Goal: Task Accomplishment & Management: Use online tool/utility

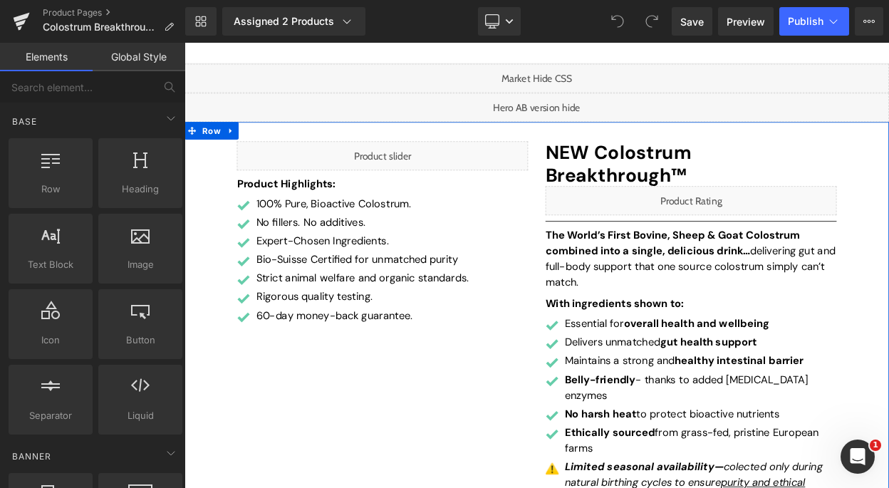
scroll to position [130, 0]
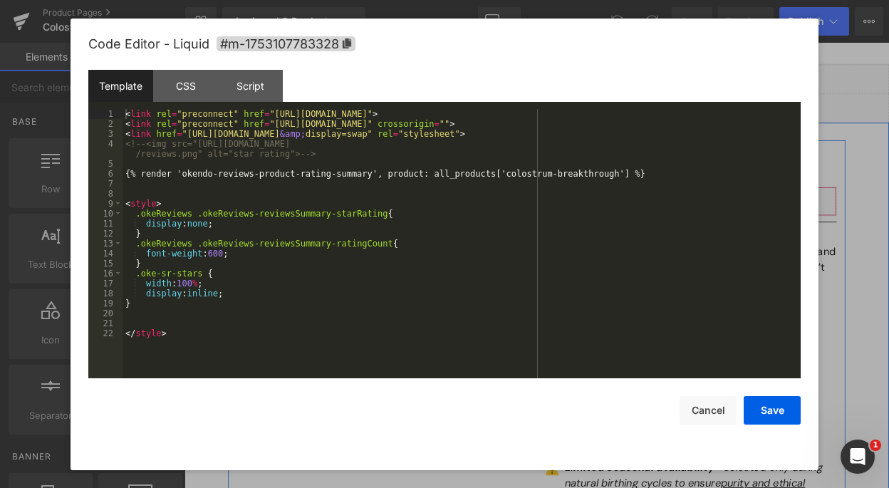
click at [810, 219] on div "Liquid" at bounding box center [804, 237] width 356 height 36
click at [719, 408] on button "Cancel" at bounding box center [708, 410] width 57 height 29
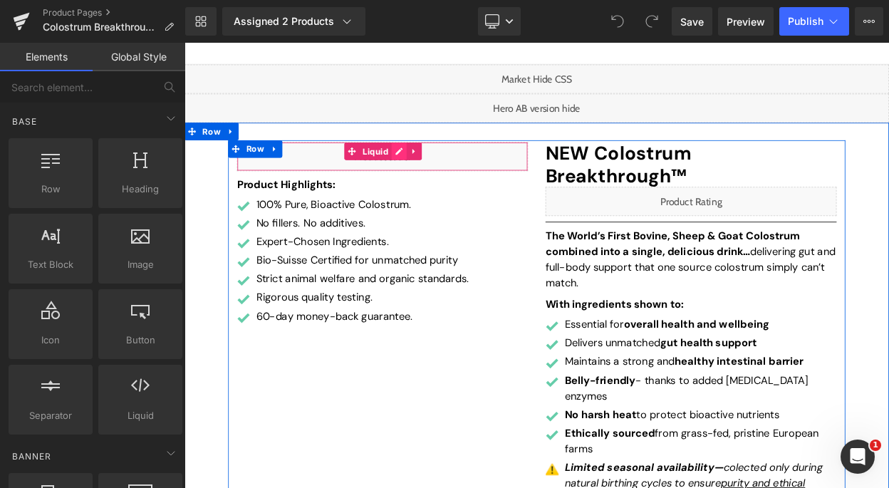
click at [445, 182] on div "Liquid" at bounding box center [427, 183] width 356 height 36
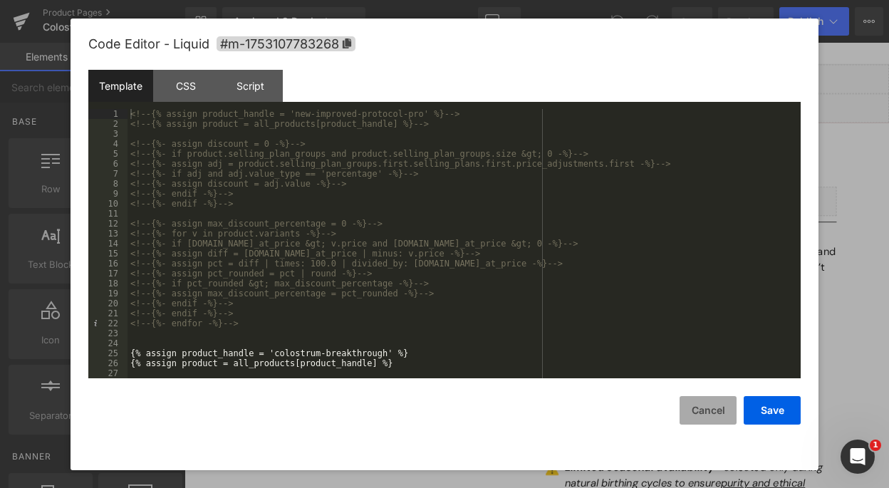
click at [698, 411] on button "Cancel" at bounding box center [708, 410] width 57 height 29
click at [434, 175] on div "Liquid" at bounding box center [427, 183] width 356 height 36
click at [711, 413] on button "Cancel" at bounding box center [708, 410] width 57 height 29
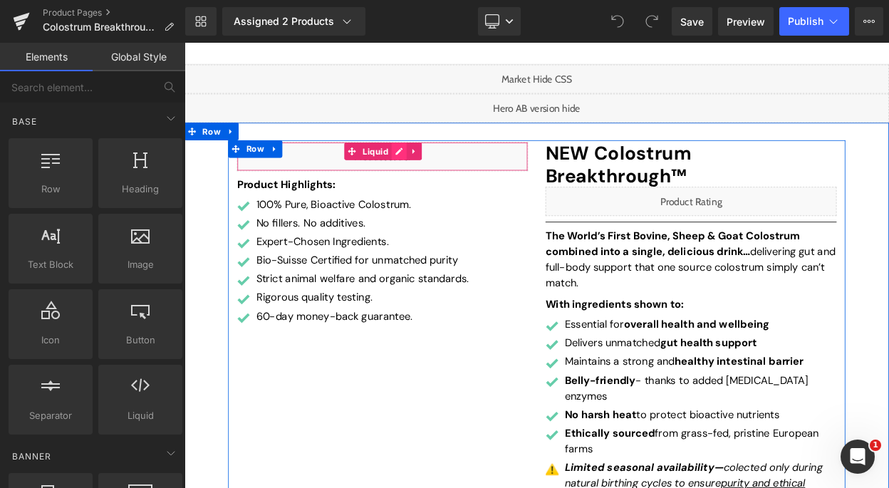
click at [443, 180] on div "Liquid" at bounding box center [427, 183] width 356 height 36
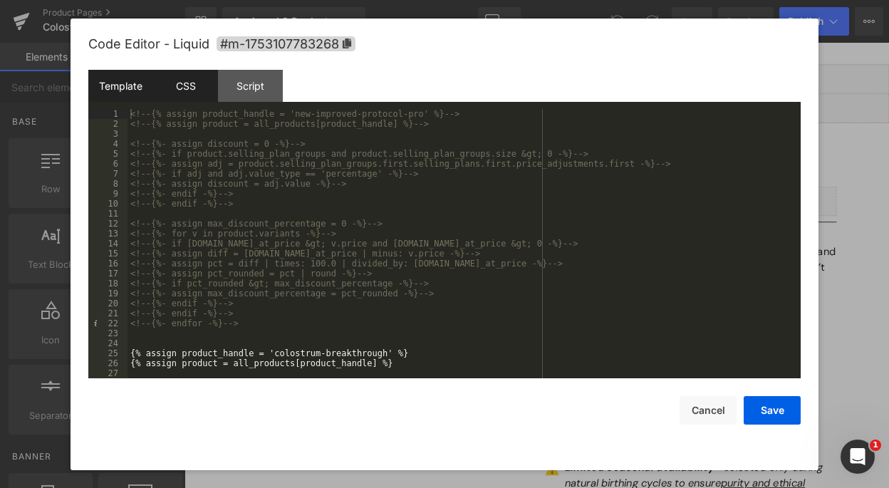
click at [190, 98] on div "CSS" at bounding box center [185, 86] width 65 height 32
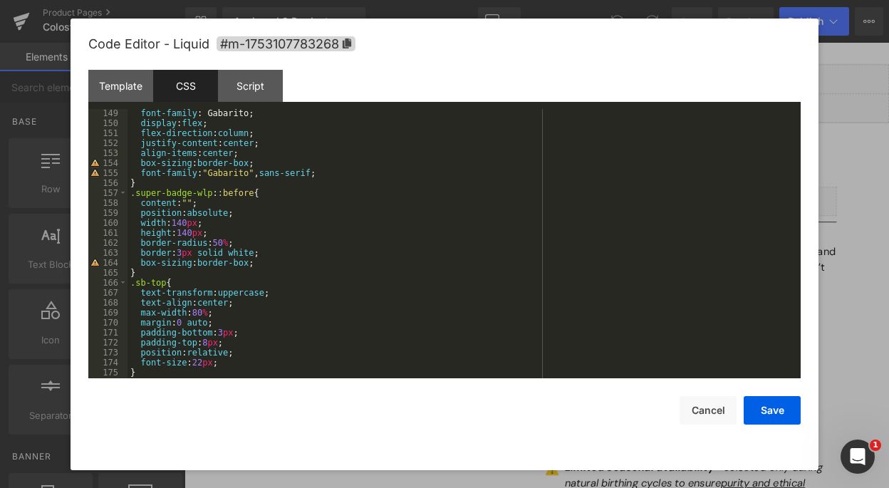
scroll to position [1484, 0]
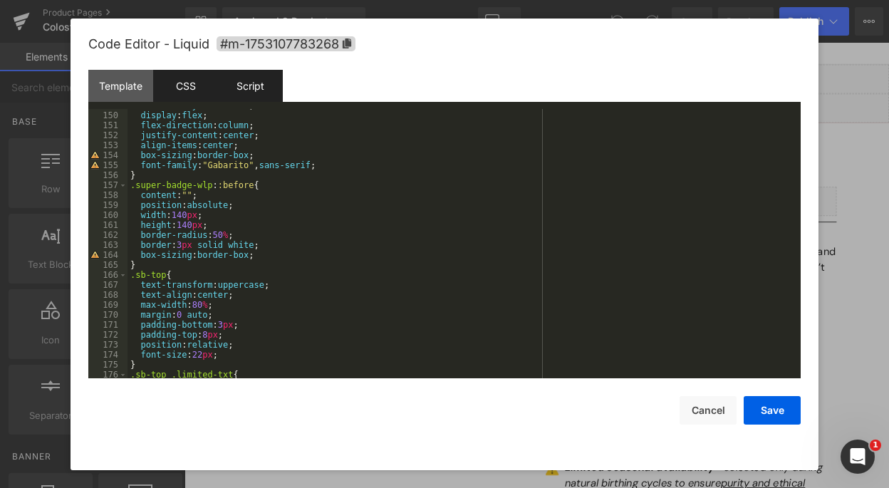
click at [252, 89] on div "Script" at bounding box center [250, 86] width 65 height 32
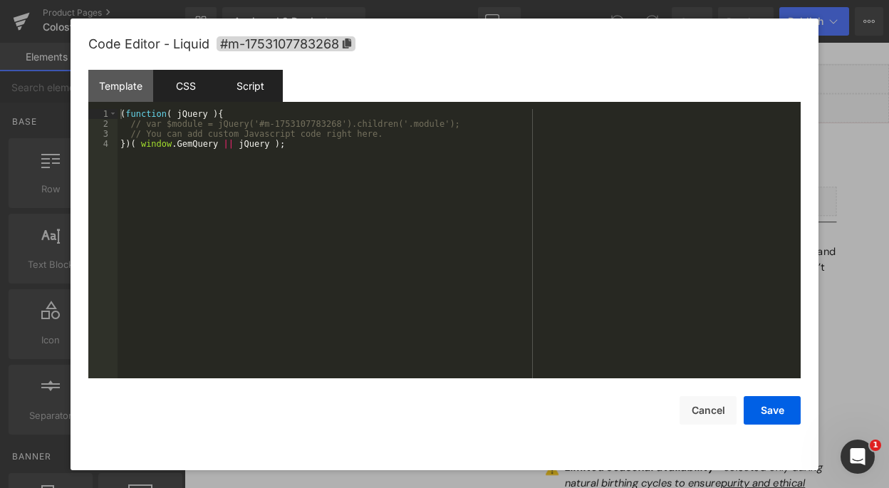
click at [185, 90] on div "CSS" at bounding box center [185, 86] width 65 height 32
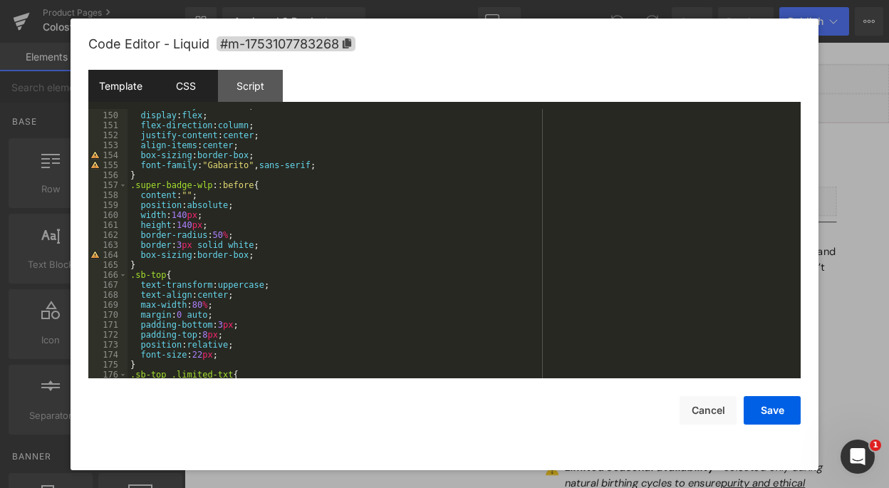
click at [133, 89] on div "Template" at bounding box center [120, 86] width 65 height 32
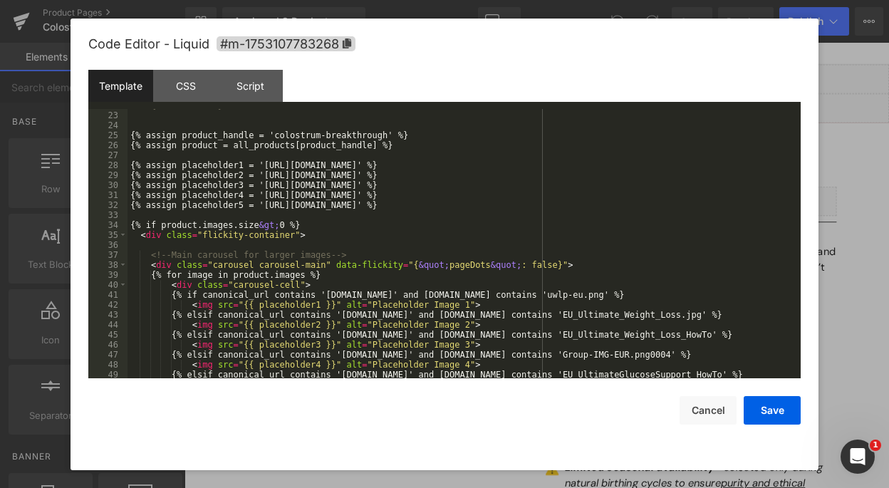
scroll to position [203, 0]
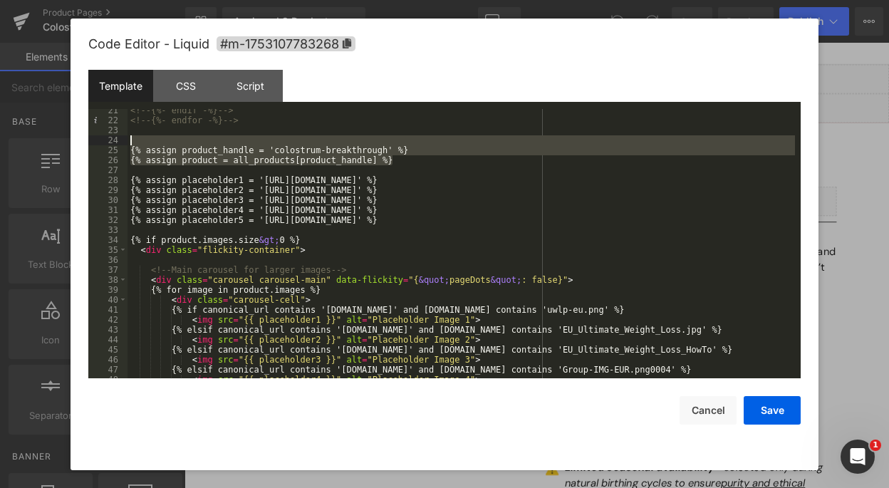
drag, startPoint x: 400, startPoint y: 160, endPoint x: 132, endPoint y: 145, distance: 268.4
click at [132, 145] on div "<!-- {%- endif -%} --> <!-- {%- endfor -%} --> {% assign product_handle = 'colo…" at bounding box center [462, 249] width 668 height 289
click at [388, 167] on div "<!-- {%- endif -%} --> <!-- {%- endfor -%} --> {% assign product_handle = 'colo…" at bounding box center [462, 249] width 668 height 289
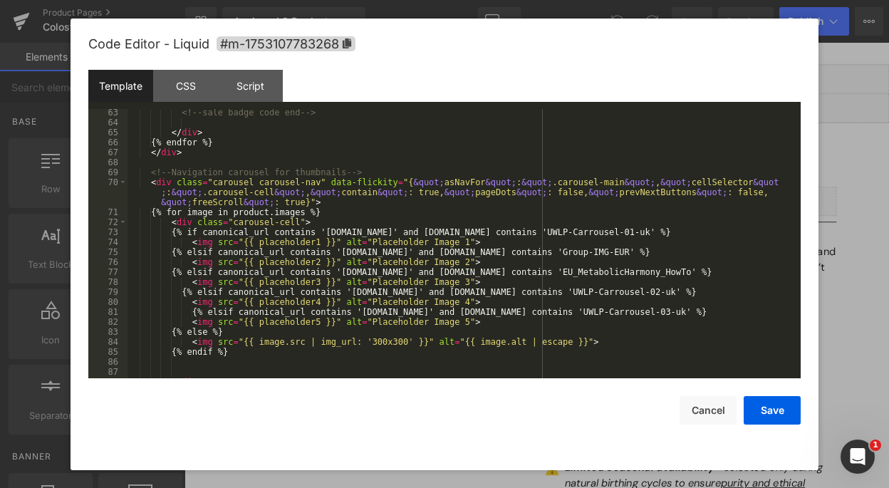
scroll to position [634, 0]
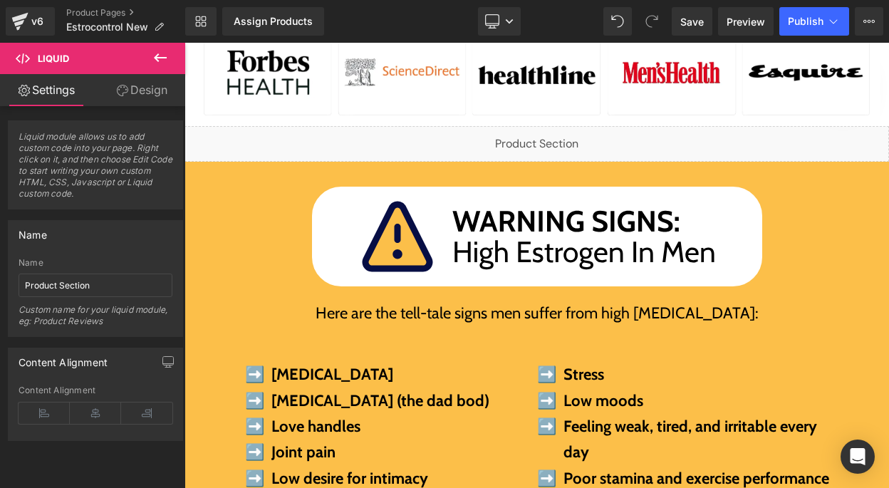
scroll to position [676, 0]
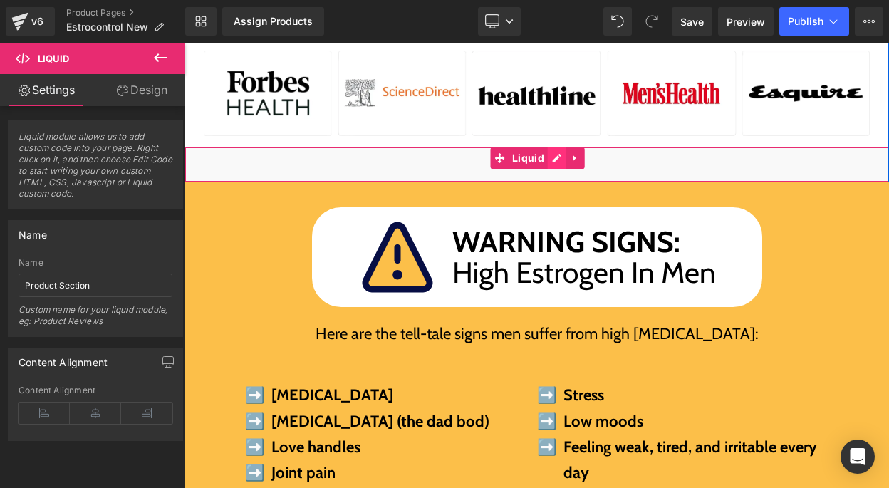
click at [553, 155] on div "Liquid" at bounding box center [537, 165] width 705 height 36
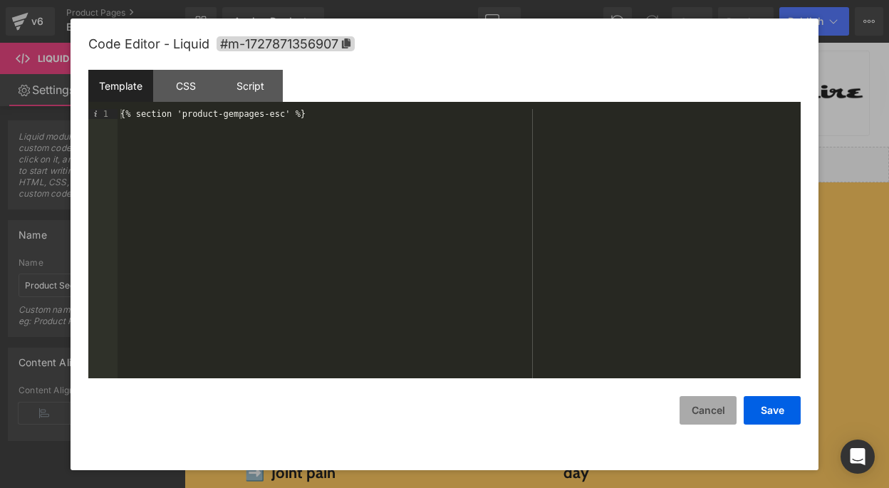
click at [700, 399] on button "Cancel" at bounding box center [708, 410] width 57 height 29
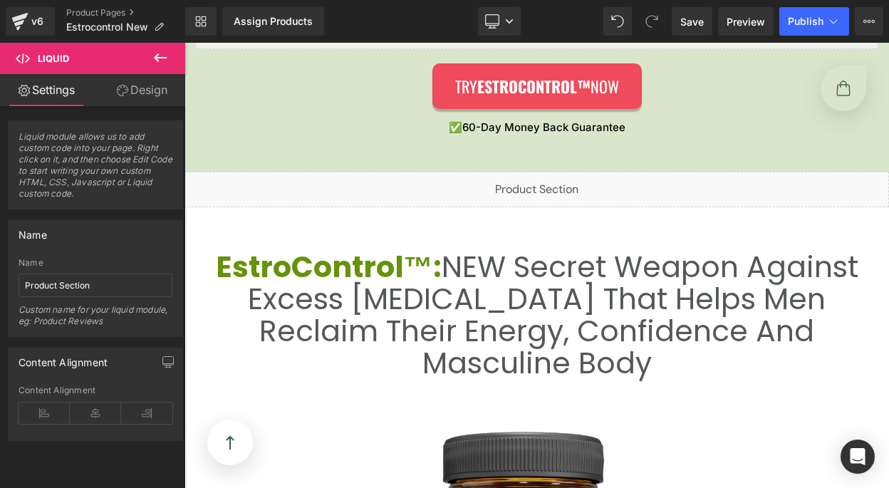
scroll to position [2501, 0]
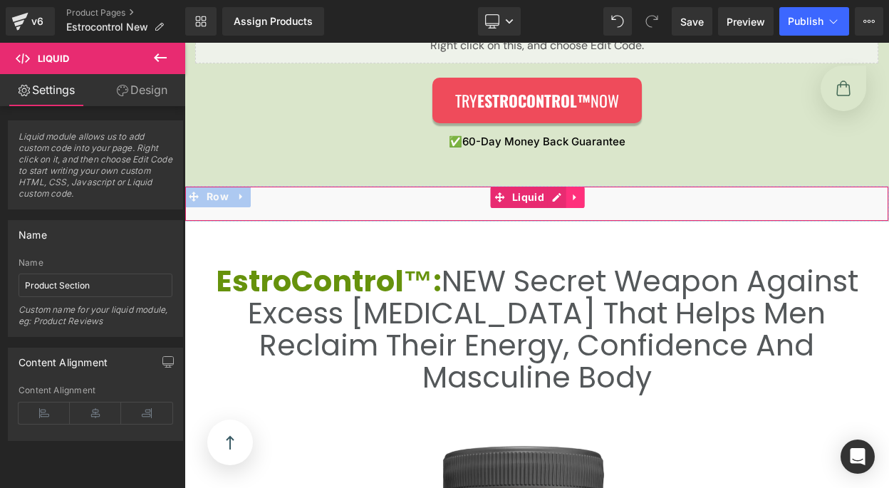
click at [567, 197] on link at bounding box center [576, 197] width 19 height 21
click at [523, 200] on div "Liquid" at bounding box center [537, 204] width 705 height 36
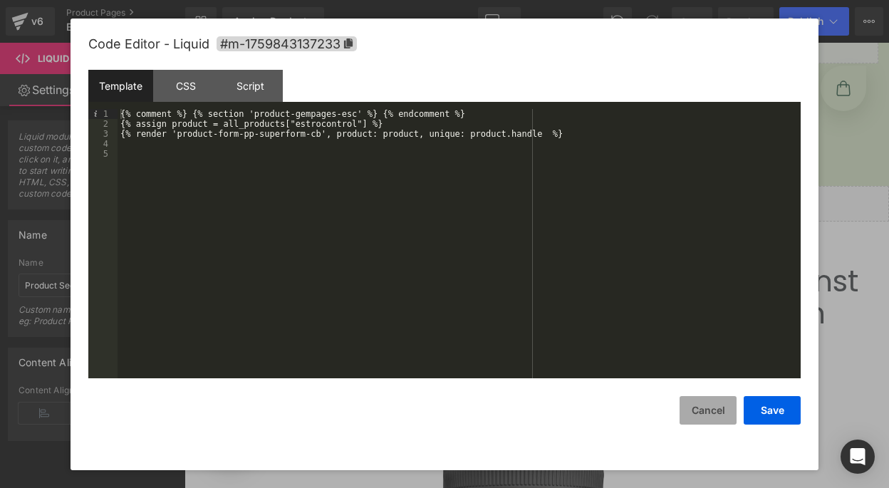
click at [708, 405] on button "Cancel" at bounding box center [708, 410] width 57 height 29
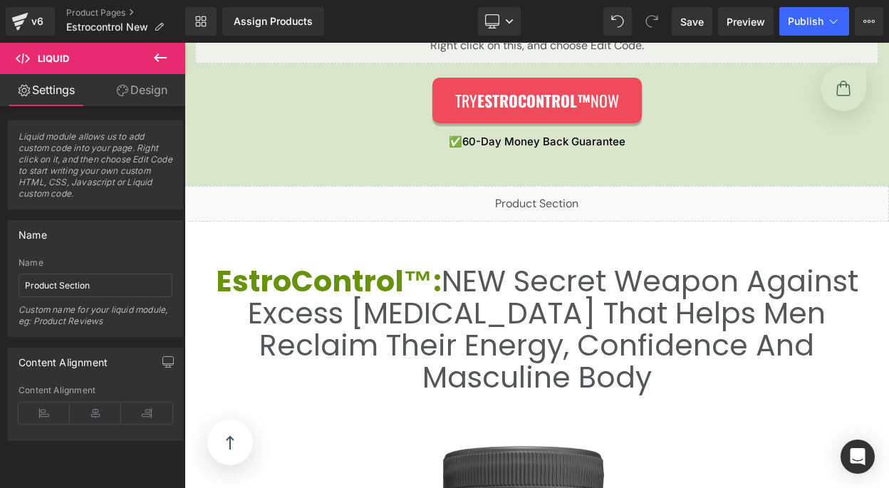
click at [146, 65] on button at bounding box center [160, 58] width 50 height 31
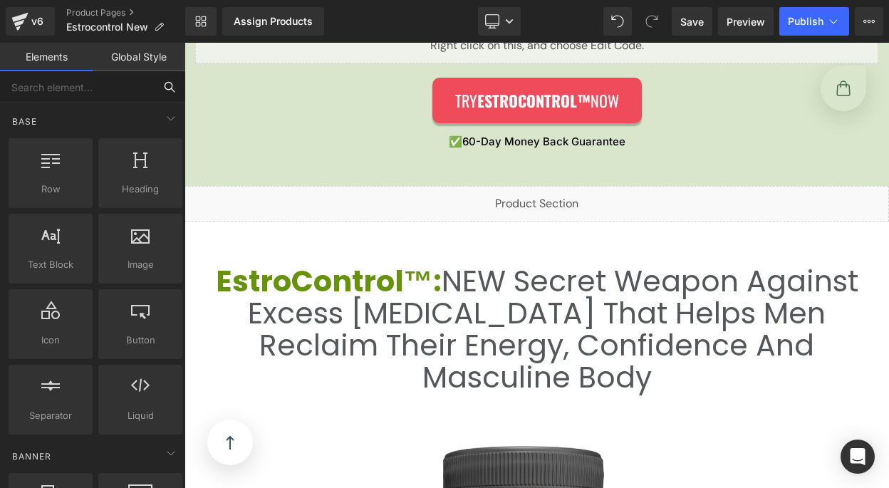
click at [111, 84] on input "text" at bounding box center [77, 86] width 154 height 31
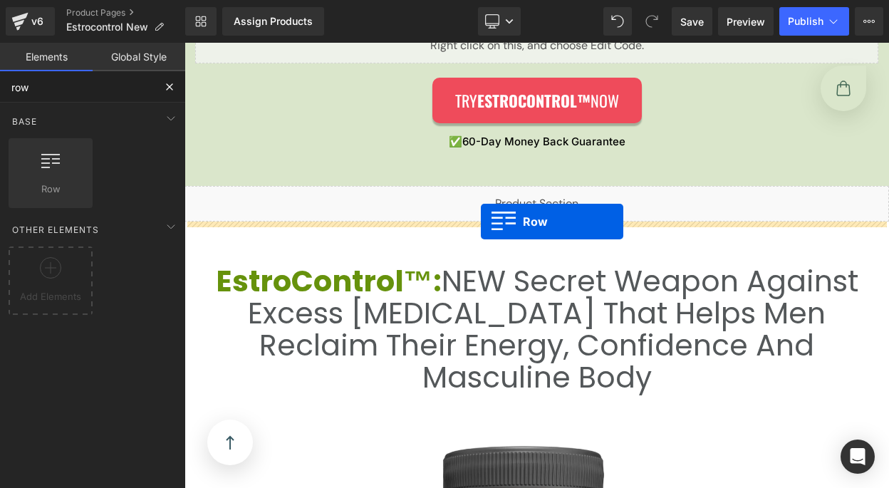
drag, startPoint x: 224, startPoint y: 241, endPoint x: 481, endPoint y: 222, distance: 257.3
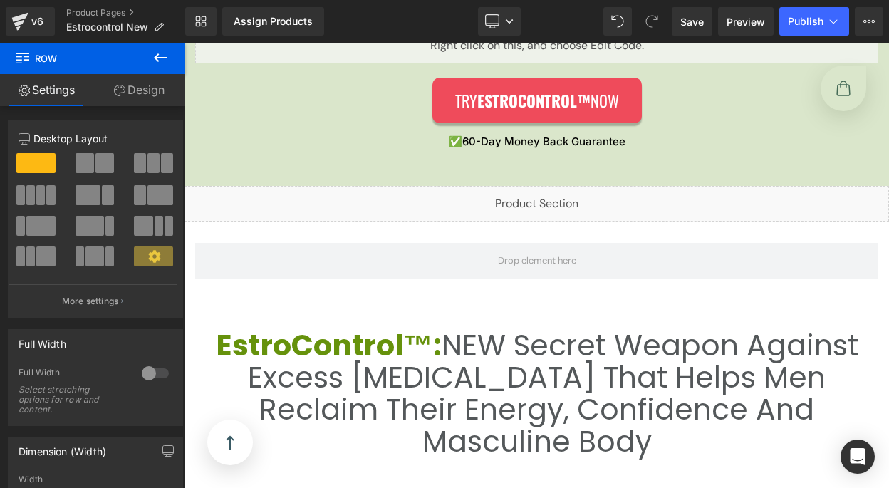
click at [163, 55] on icon at bounding box center [160, 57] width 17 height 17
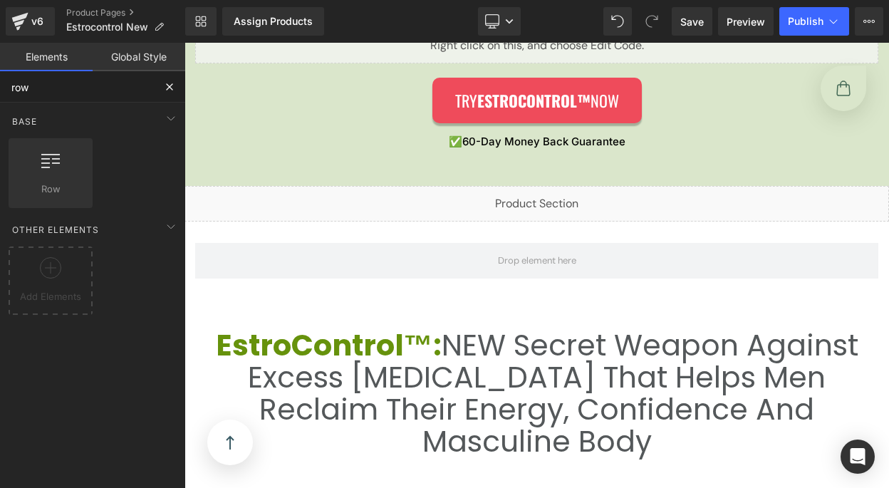
click at [118, 82] on input "row" at bounding box center [77, 86] width 154 height 31
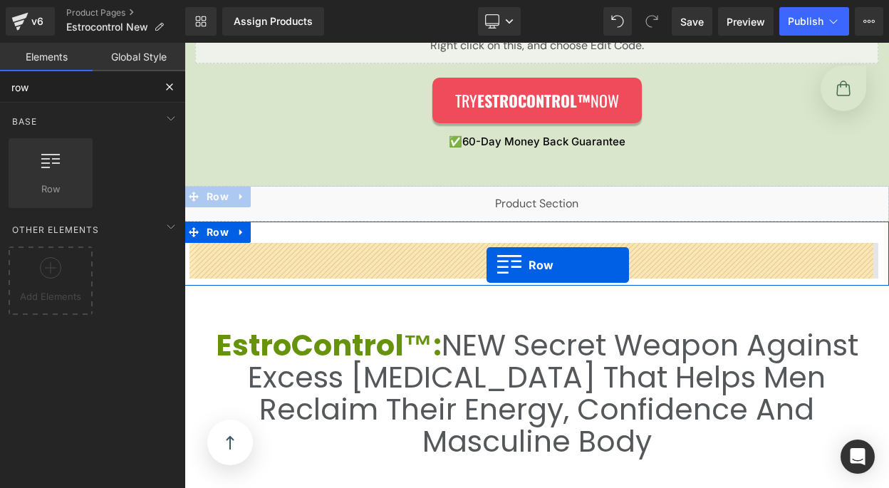
drag, startPoint x: 362, startPoint y: 223, endPoint x: 487, endPoint y: 264, distance: 131.4
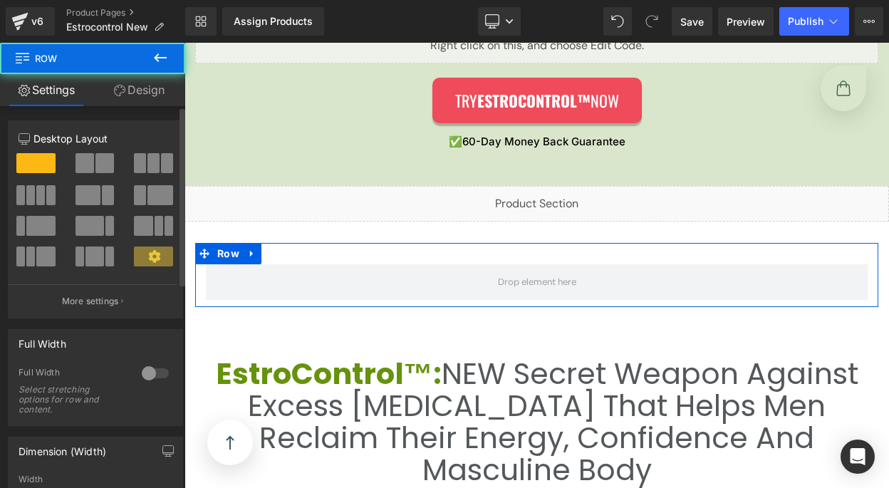
click at [81, 162] on span at bounding box center [85, 163] width 19 height 20
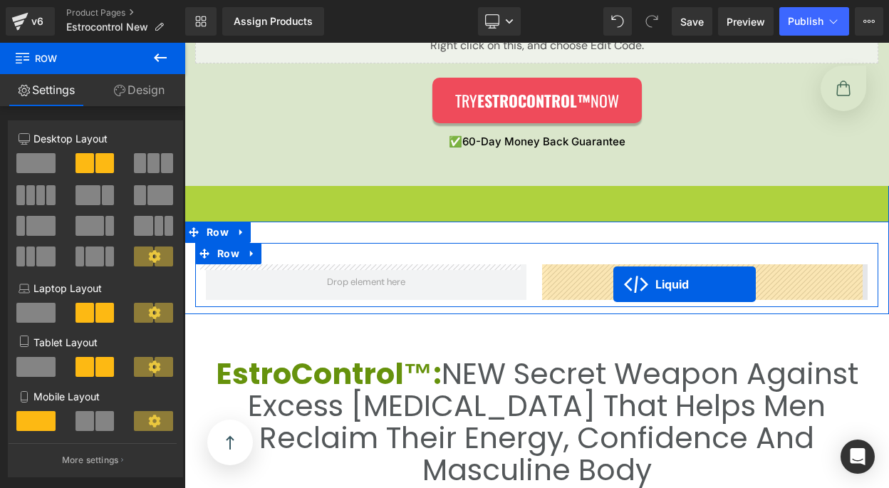
drag, startPoint x: 466, startPoint y: 195, endPoint x: 614, endPoint y: 284, distance: 172.7
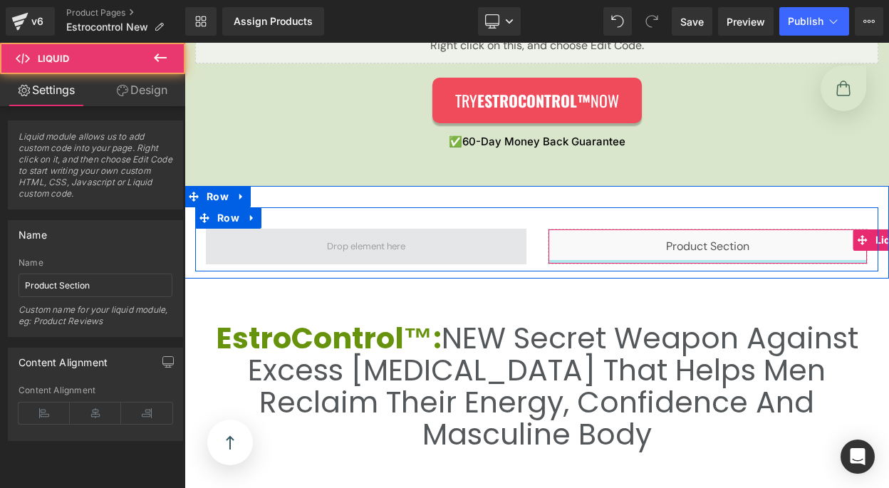
click at [432, 252] on span at bounding box center [366, 247] width 321 height 36
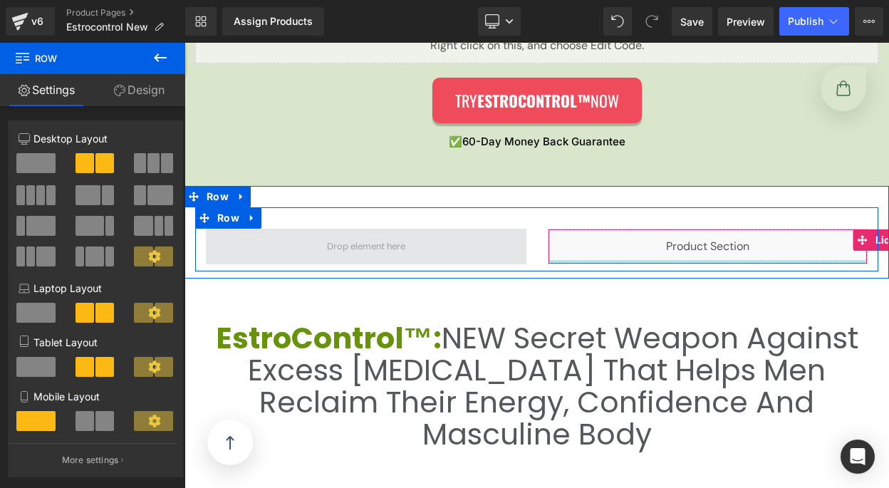
click at [409, 246] on span at bounding box center [366, 247] width 321 height 36
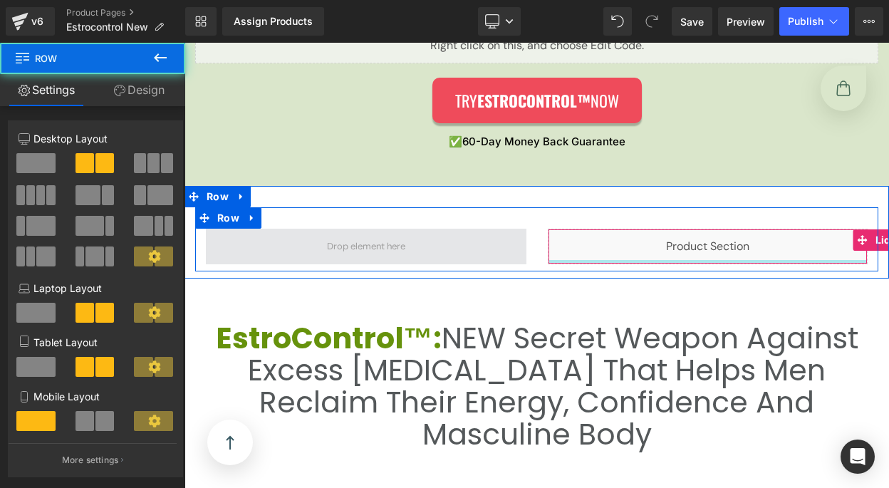
click at [347, 242] on span at bounding box center [366, 246] width 88 height 21
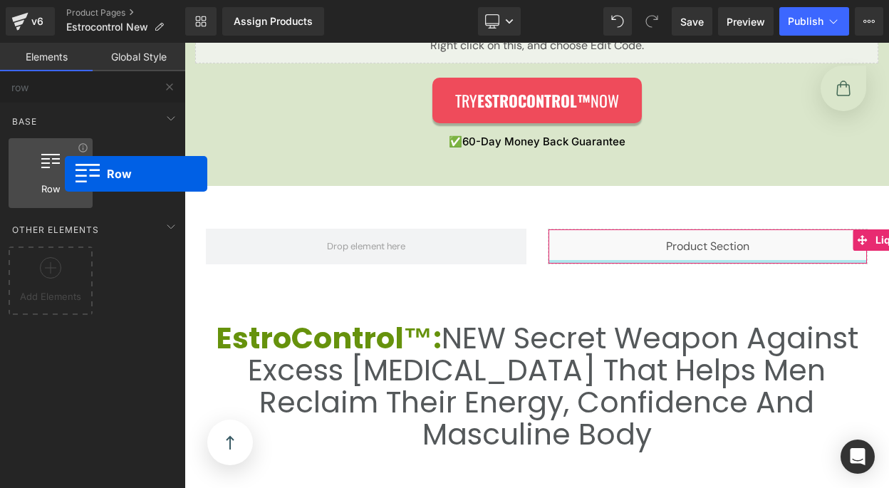
click at [65, 174] on div at bounding box center [51, 166] width 76 height 32
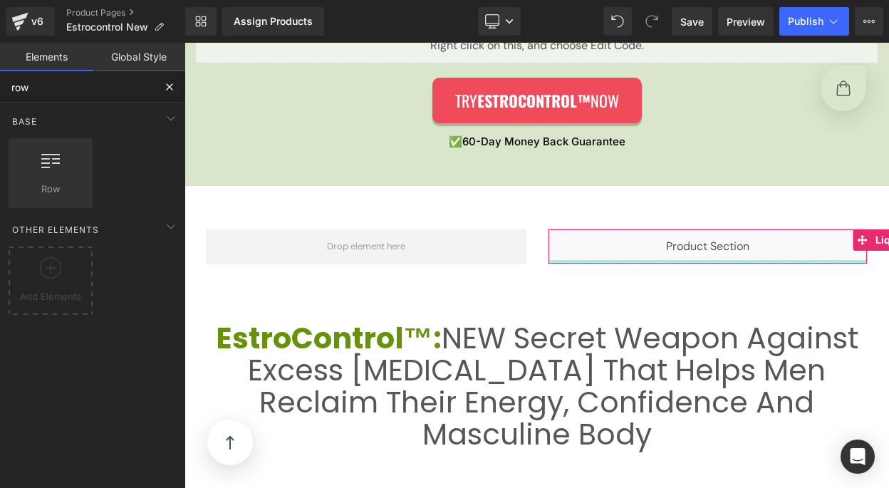
click at [48, 91] on input "row" at bounding box center [77, 86] width 154 height 31
type input "liquid"
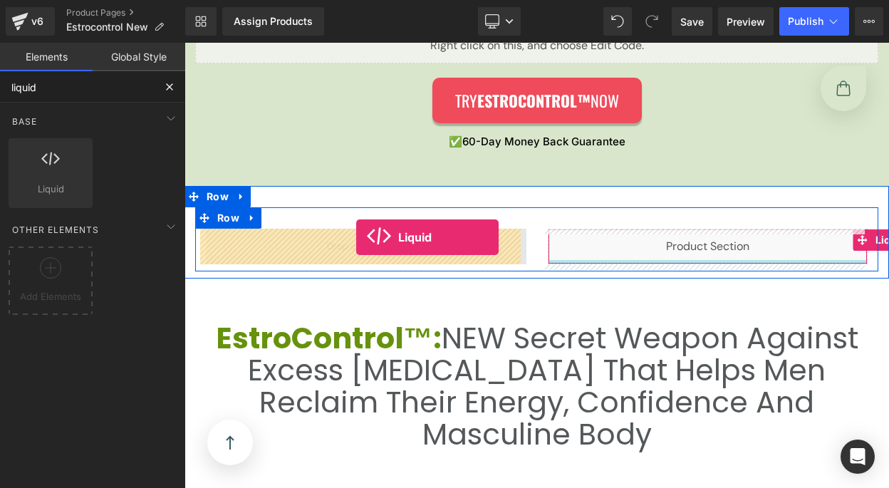
drag, startPoint x: 356, startPoint y: 218, endPoint x: 356, endPoint y: 237, distance: 19.3
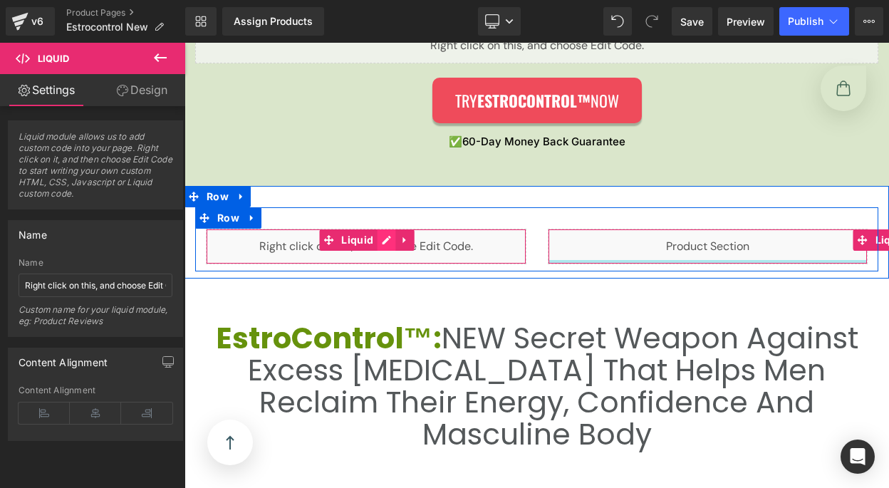
click at [379, 246] on div "Liquid" at bounding box center [366, 247] width 321 height 36
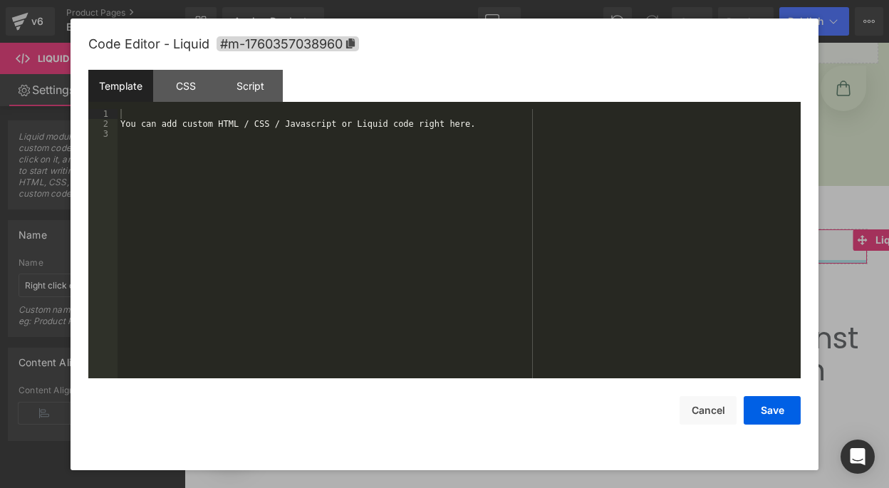
click at [267, 225] on div "You can add custom HTML / CSS / Javascript or Liquid code right here." at bounding box center [459, 253] width 683 height 289
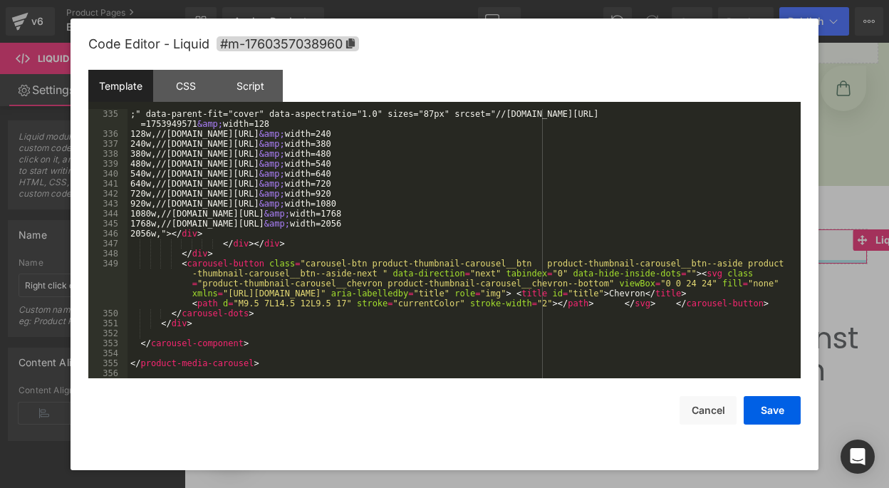
scroll to position [4001, 0]
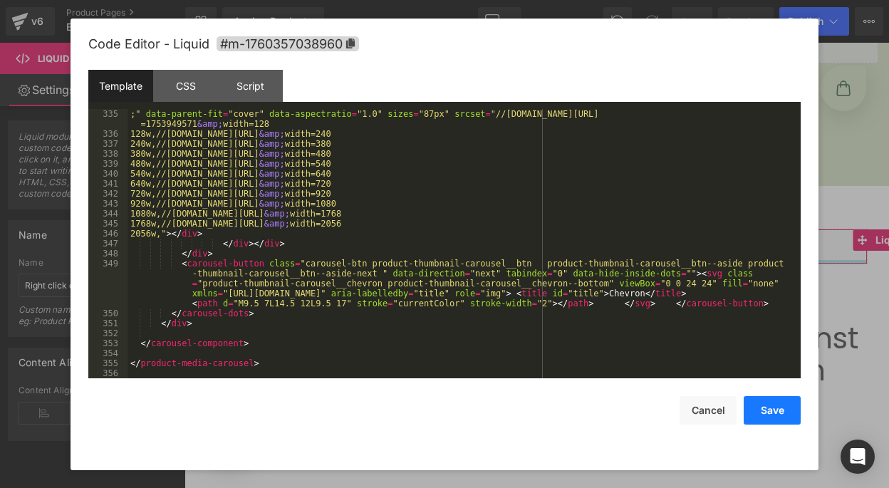
click at [782, 410] on button "Save" at bounding box center [772, 410] width 57 height 29
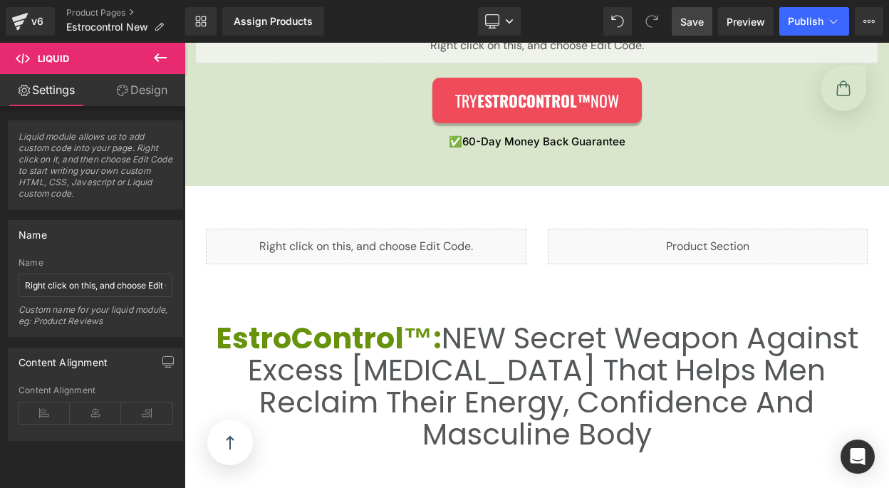
click at [691, 24] on span "Save" at bounding box center [693, 21] width 24 height 15
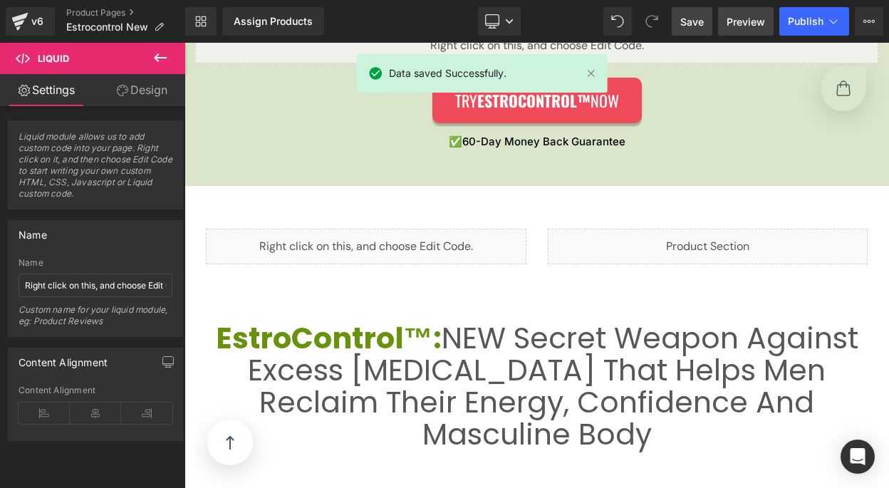
click at [720, 24] on link "Preview" at bounding box center [746, 21] width 56 height 29
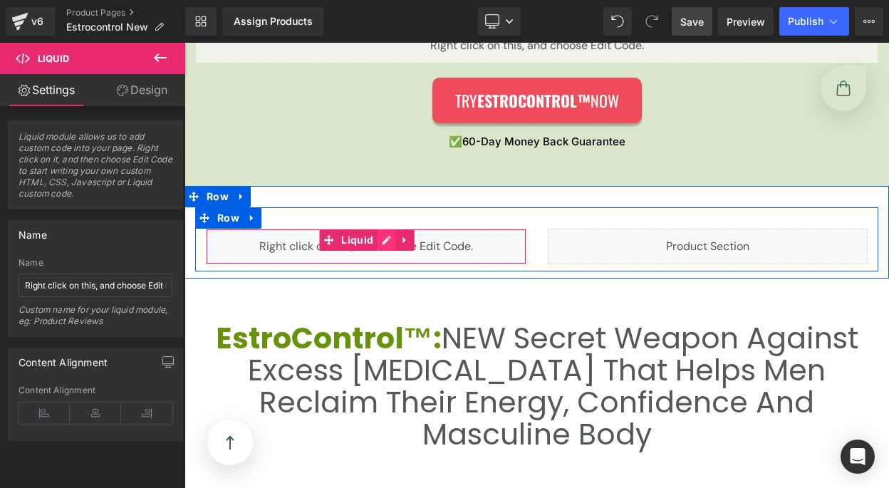
click at [388, 242] on div "Liquid" at bounding box center [366, 247] width 321 height 36
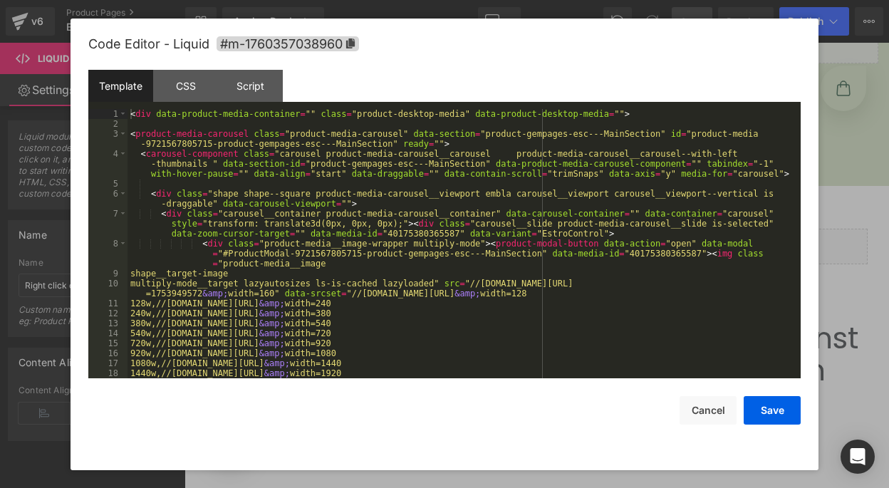
click at [425, 248] on div "< div data-product-media-container = "" class = "product-desktop-media" data-pr…" at bounding box center [462, 253] width 668 height 289
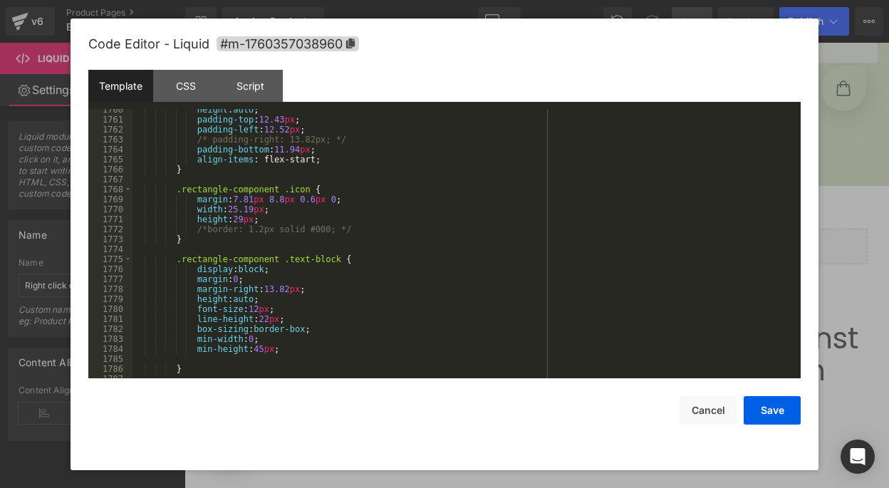
scroll to position [19818, 0]
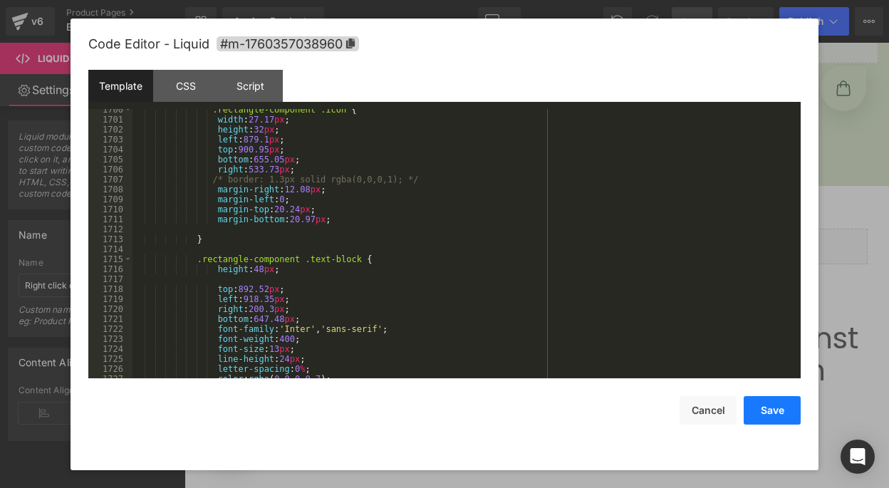
click at [781, 408] on button "Save" at bounding box center [772, 410] width 57 height 29
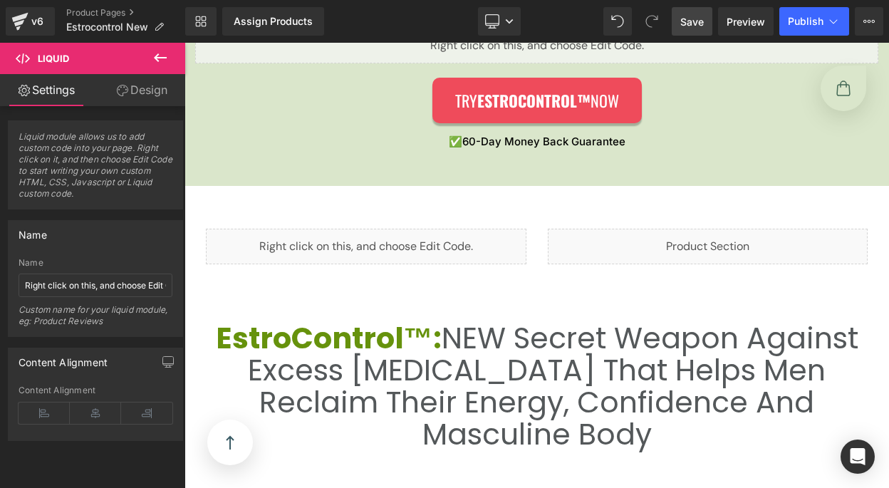
click at [699, 27] on span "Save" at bounding box center [693, 21] width 24 height 15
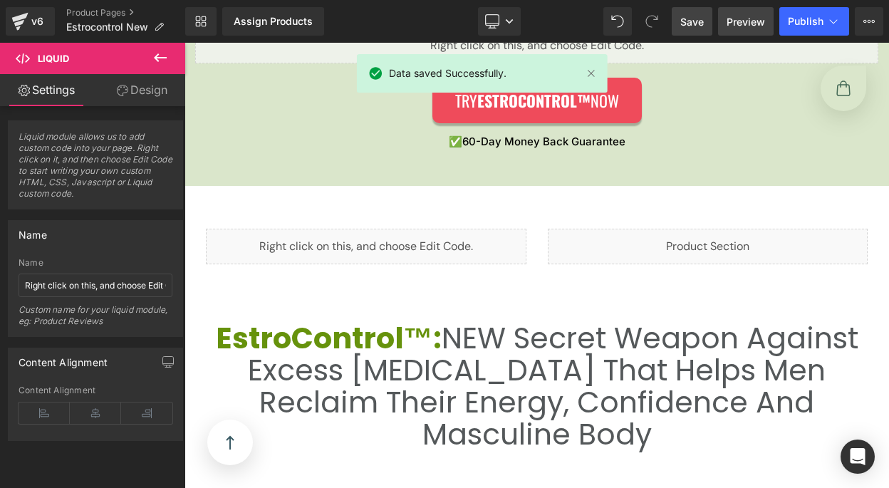
click at [742, 21] on span "Preview" at bounding box center [746, 21] width 38 height 15
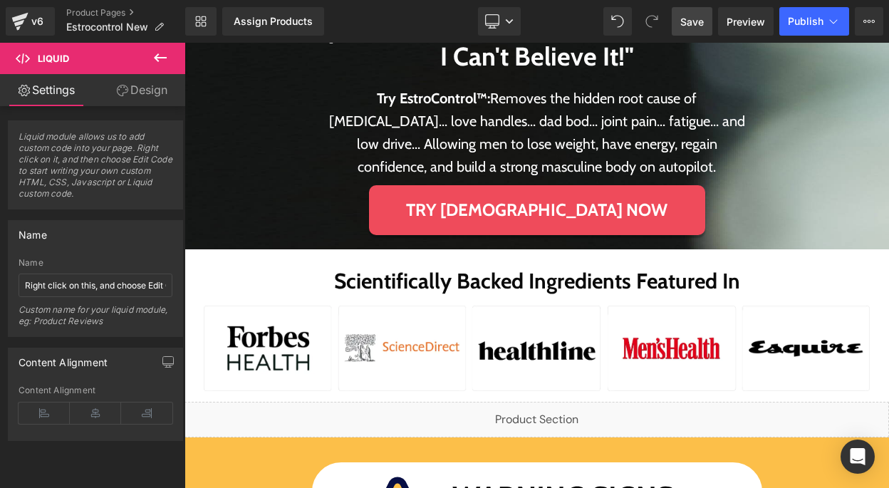
scroll to position [542, 0]
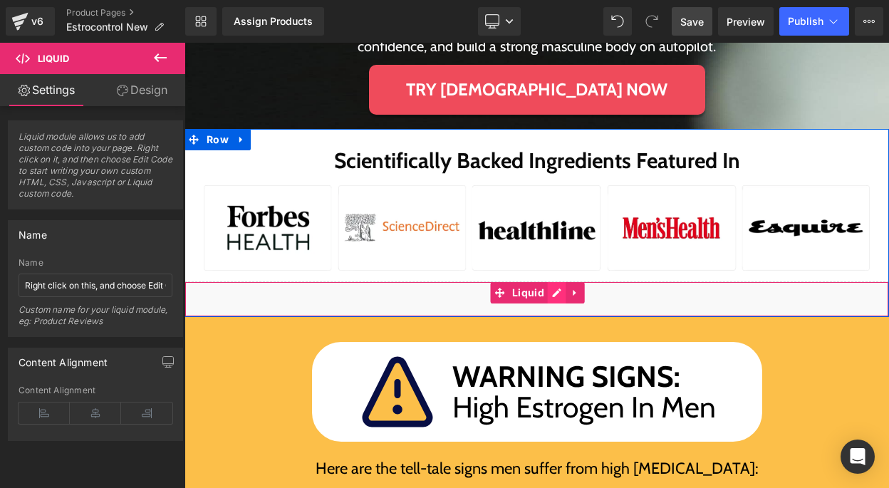
click at [547, 295] on div "Liquid" at bounding box center [537, 299] width 705 height 36
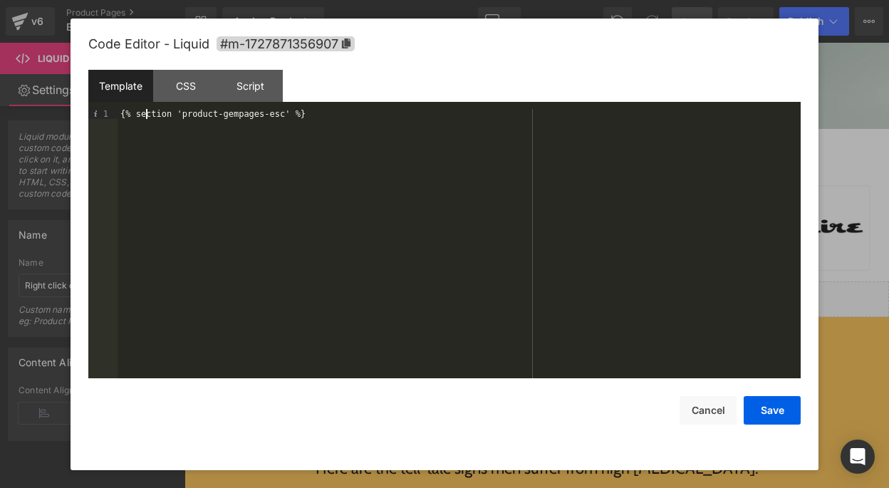
click at [148, 117] on div "{% section 'product-gempages-esc' %}" at bounding box center [459, 253] width 683 height 289
click at [379, 109] on div "{% comment %}{% section 'product-gempages-esc' %}" at bounding box center [459, 253] width 683 height 289
click at [444, 118] on div "{% comment %}{% section 'product-gempages-esc' %}" at bounding box center [459, 253] width 683 height 289
click at [780, 416] on button "Save" at bounding box center [772, 410] width 57 height 29
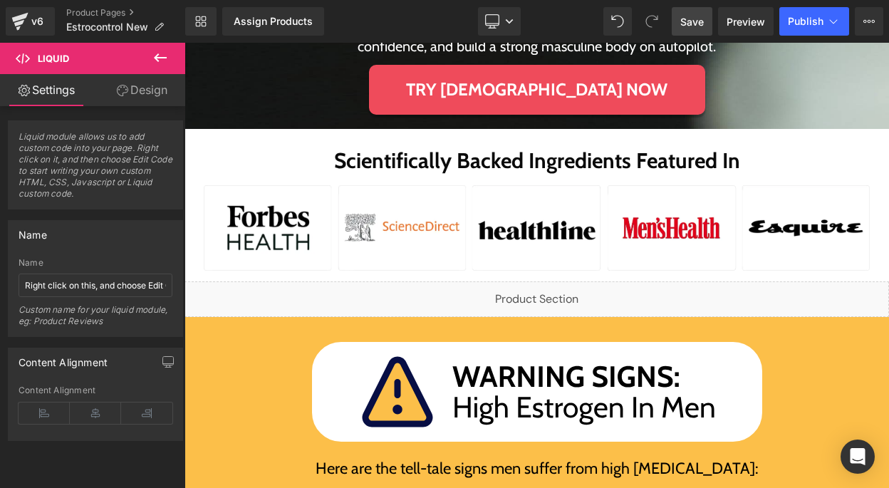
click at [686, 30] on link "Save" at bounding box center [692, 21] width 41 height 29
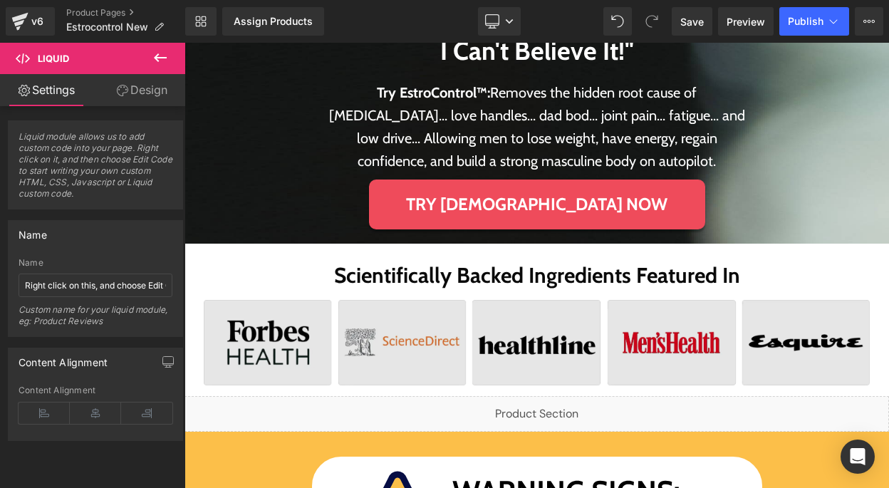
scroll to position [450, 0]
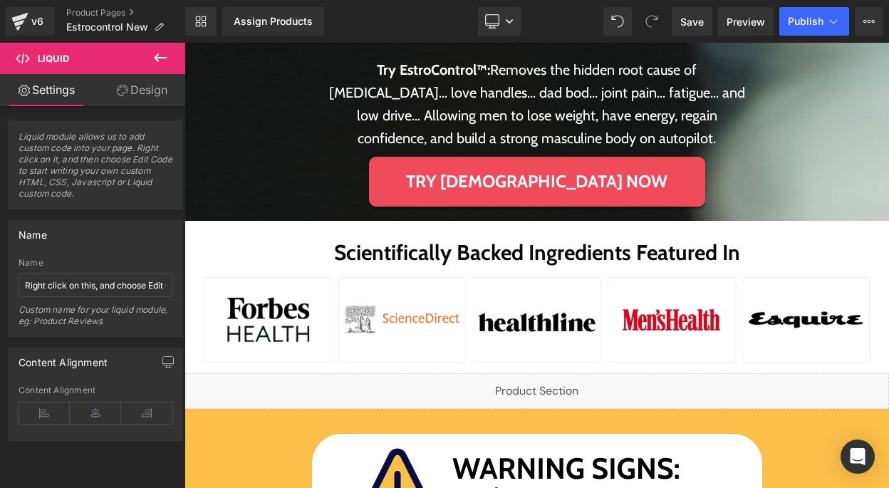
click at [571, 394] on div "Liquid" at bounding box center [537, 391] width 705 height 36
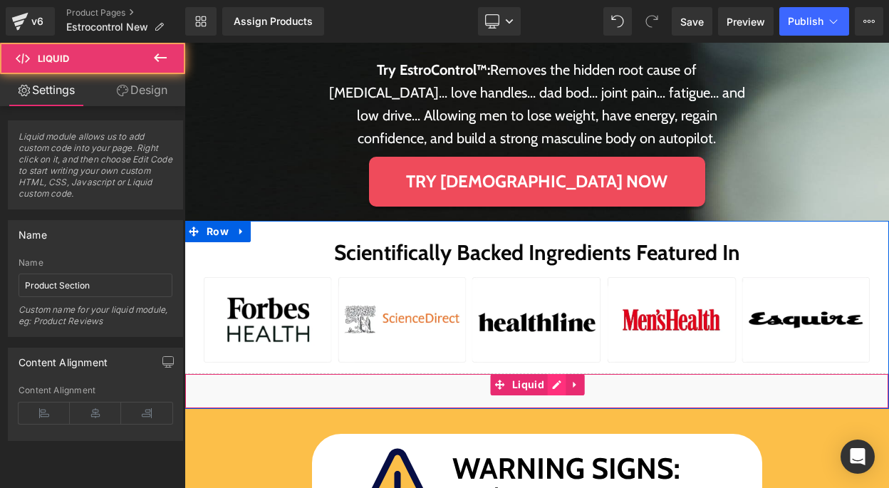
click at [552, 389] on div "Liquid" at bounding box center [537, 391] width 705 height 36
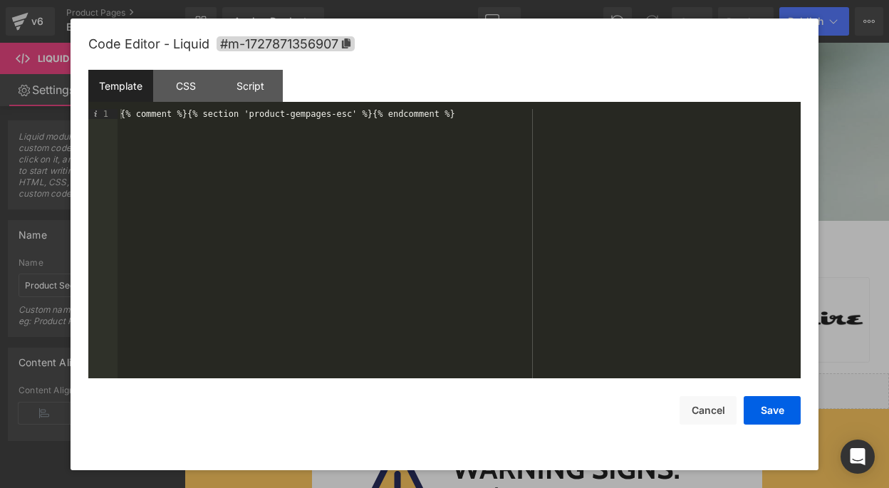
click at [190, 112] on div "{% comment %}{% section 'product-gempages-esc' %}{% endcomment %}" at bounding box center [459, 253] width 683 height 289
click at [187, 113] on div "{% comment %}{% section 'product-gempages-esc' %}{% endcomment %}" at bounding box center [459, 253] width 683 height 289
click at [765, 410] on button "Save" at bounding box center [772, 410] width 57 height 29
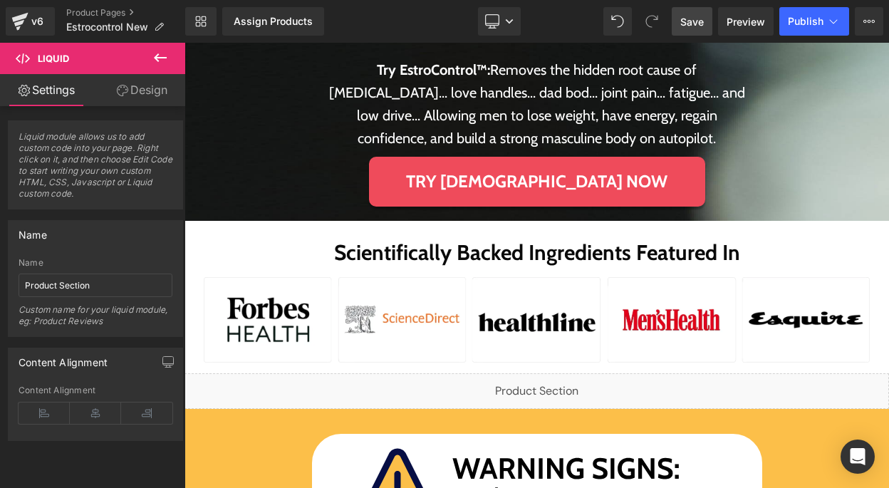
click at [705, 21] on link "Save" at bounding box center [692, 21] width 41 height 29
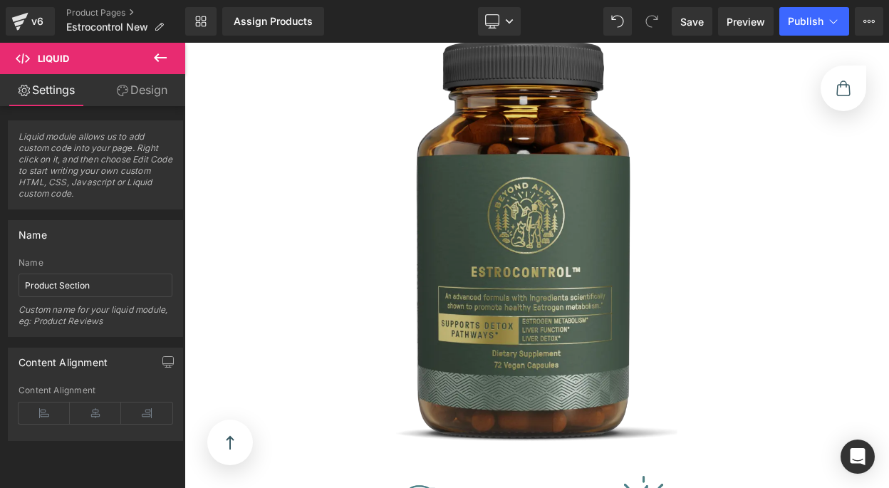
scroll to position [2512, 0]
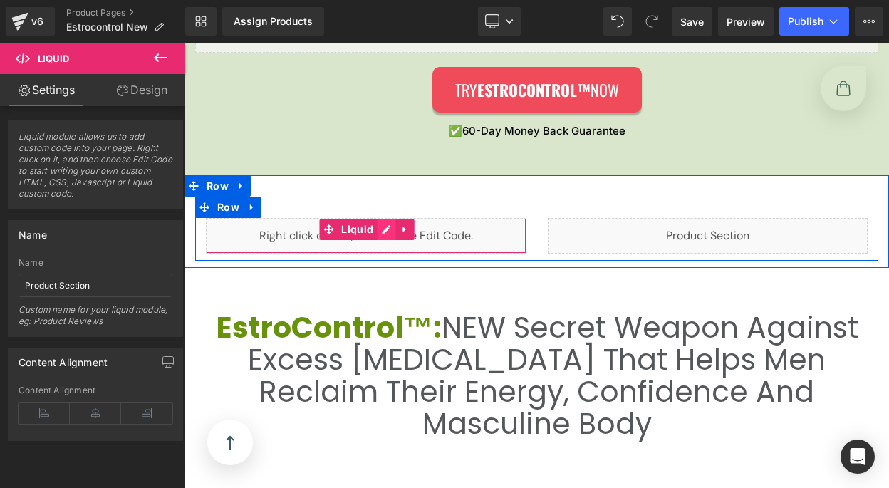
click at [381, 234] on div "Liquid" at bounding box center [366, 236] width 321 height 36
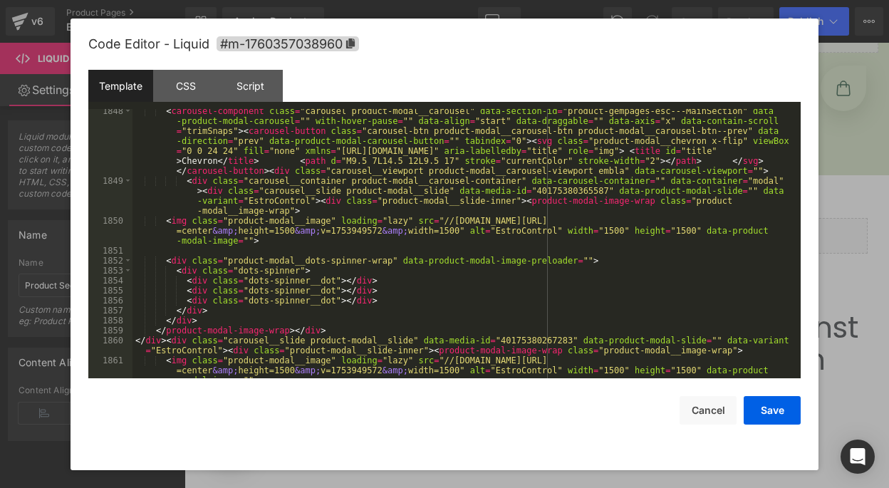
scroll to position [21185, 0]
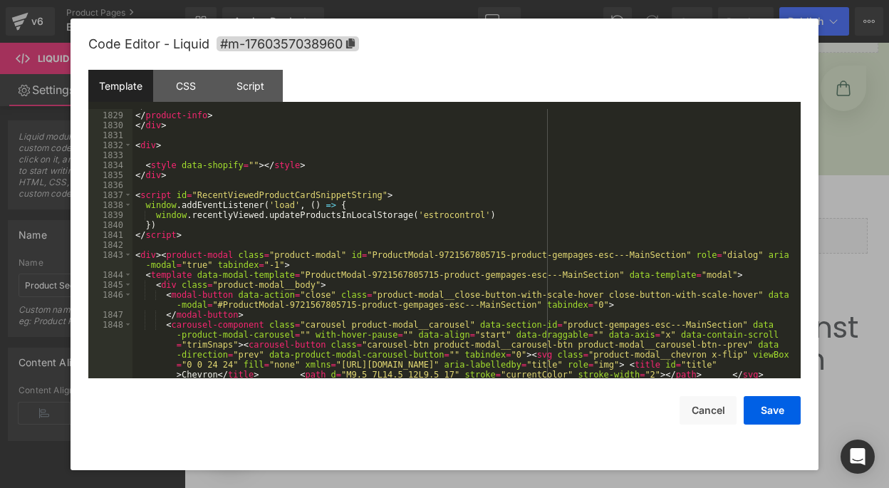
click at [341, 166] on div "</ div > </ product-info > </ div > < div > < style data-shopify = "" > </ styl…" at bounding box center [464, 274] width 663 height 349
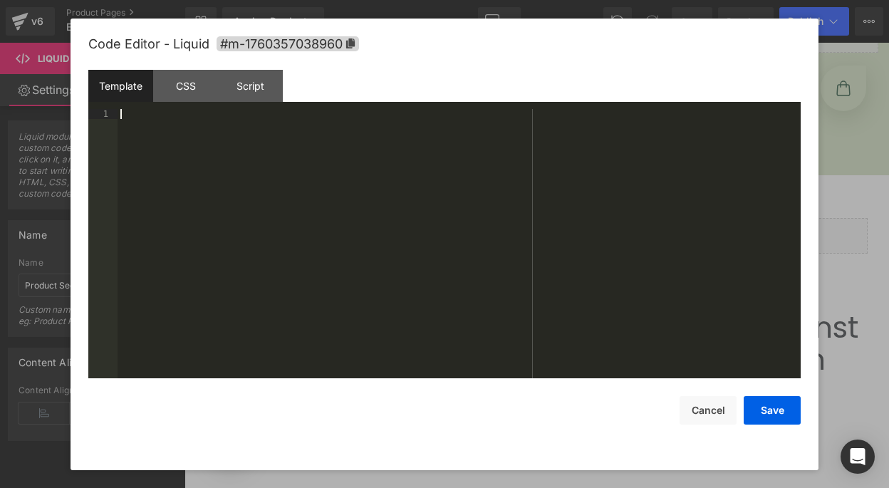
click at [403, 243] on div at bounding box center [459, 253] width 683 height 289
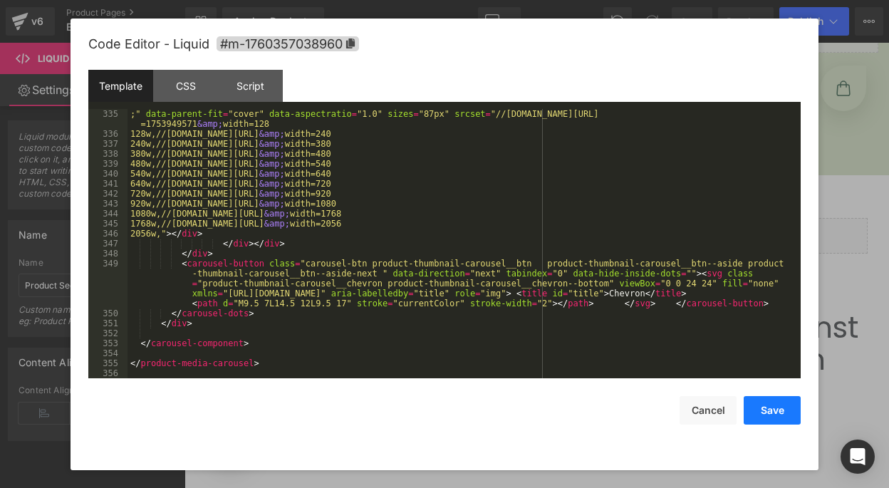
click at [766, 408] on button "Save" at bounding box center [772, 410] width 57 height 29
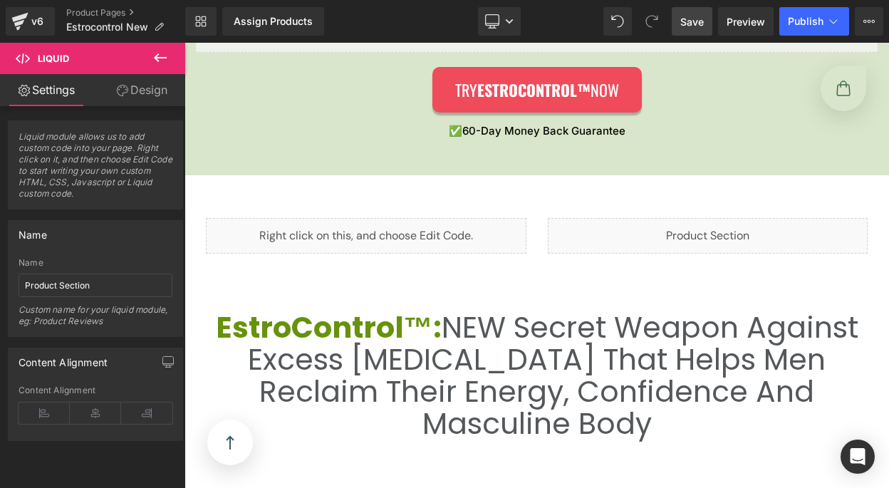
click at [707, 26] on link "Save" at bounding box center [692, 21] width 41 height 29
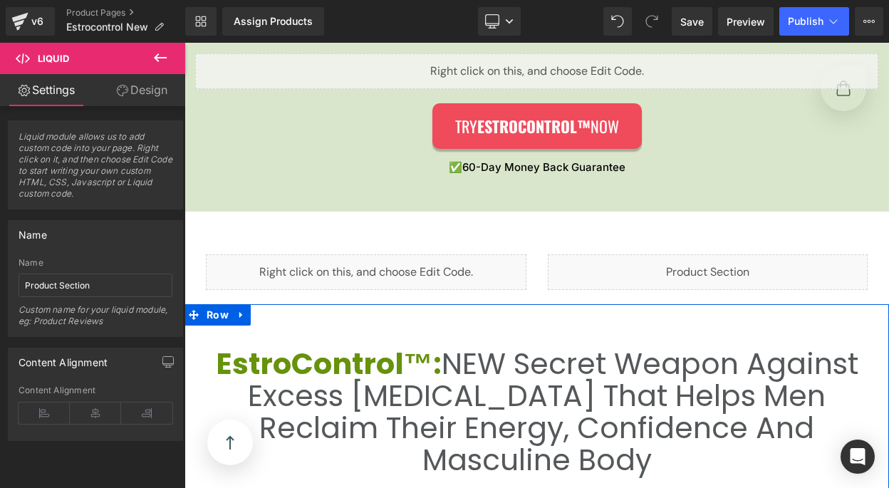
scroll to position [2444, 0]
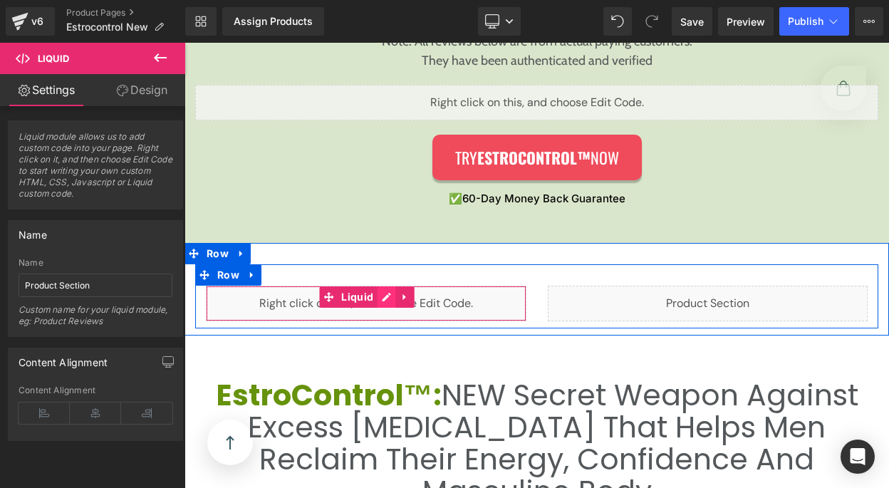
click at [383, 299] on div "Liquid" at bounding box center [366, 304] width 321 height 36
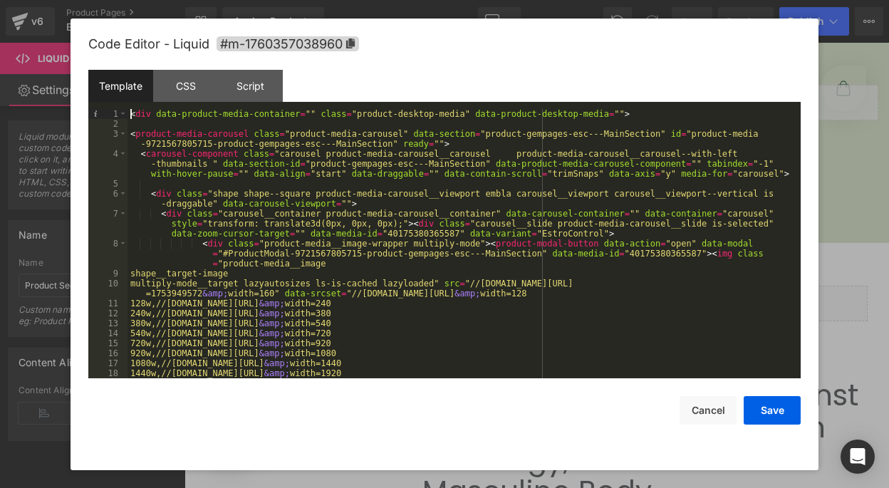
click at [133, 118] on div "< div data-product-media-container = "" class = "product-desktop-media" data-pr…" at bounding box center [462, 253] width 668 height 289
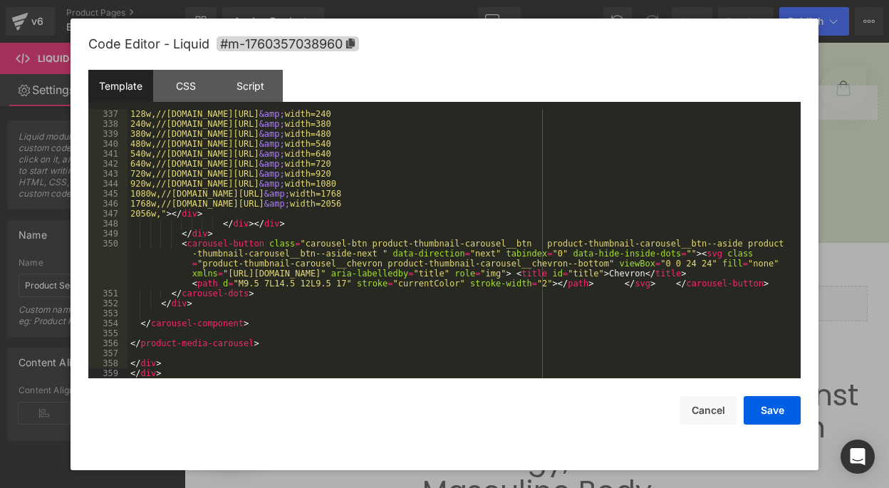
scroll to position [0, 0]
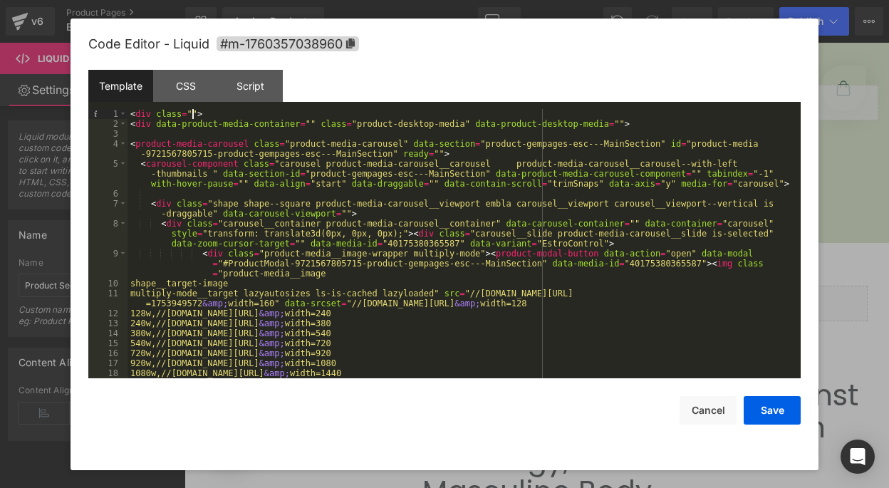
click at [194, 111] on div "< div class = "" > < div data-product-media-container = "" class = "product-des…" at bounding box center [462, 253] width 668 height 289
paste textarea
click at [125, 118] on span at bounding box center [123, 114] width 8 height 10
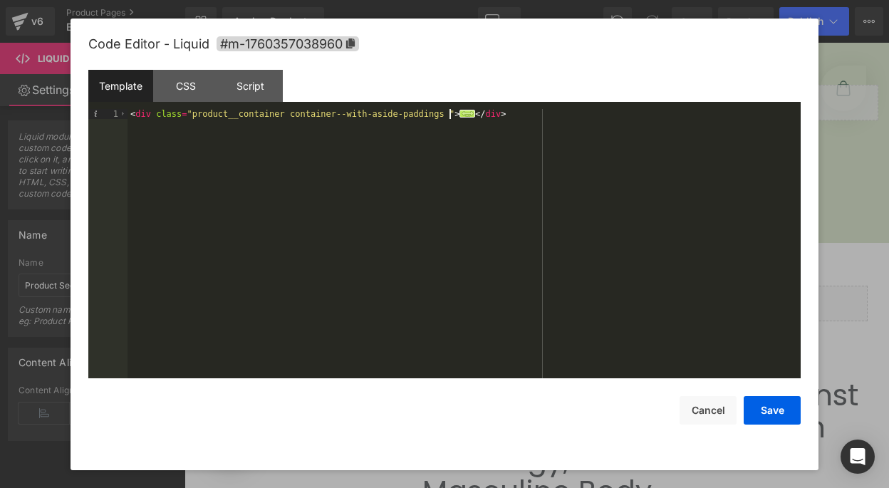
click at [127, 118] on div "1" at bounding box center [107, 114] width 39 height 10
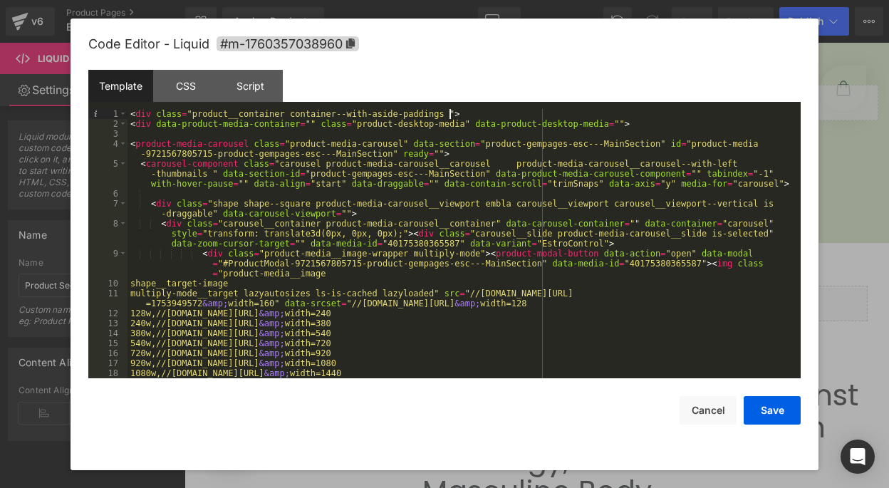
click at [131, 115] on div "< div class = "product__container container--with-aside-paddings " > < div data…" at bounding box center [462, 253] width 668 height 289
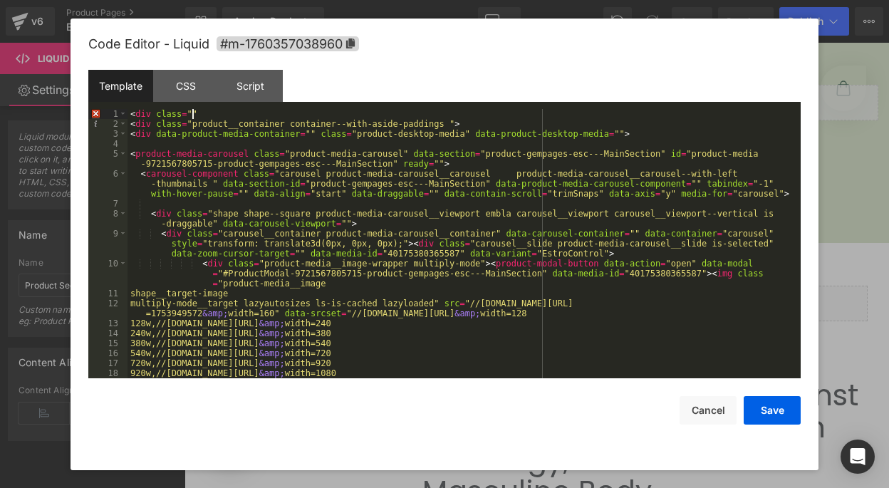
paste textarea
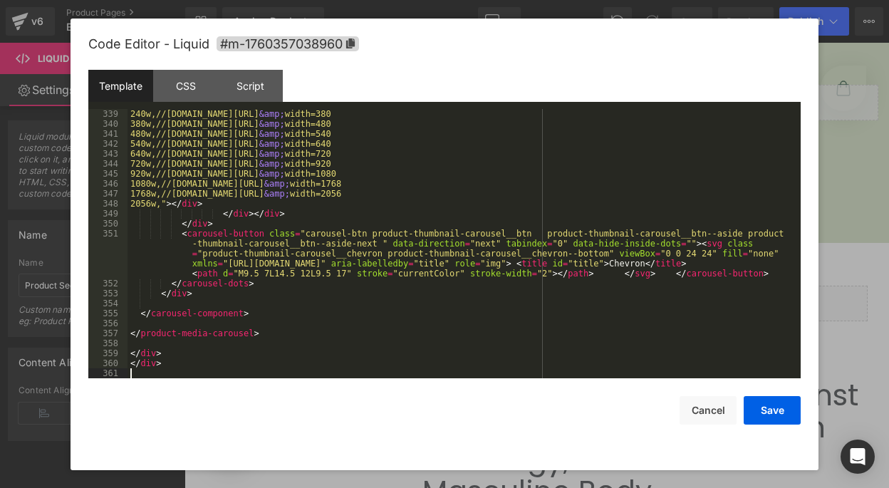
scroll to position [4051, 0]
click at [767, 410] on button "Save" at bounding box center [772, 410] width 57 height 29
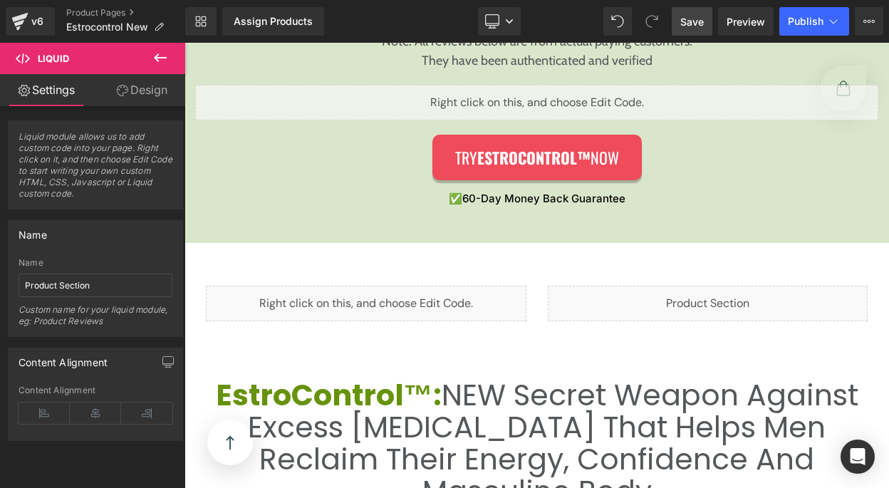
click at [707, 13] on link "Save" at bounding box center [692, 21] width 41 height 29
click at [682, 23] on span "Save" at bounding box center [693, 21] width 24 height 15
click at [697, 22] on span "Save" at bounding box center [693, 21] width 24 height 15
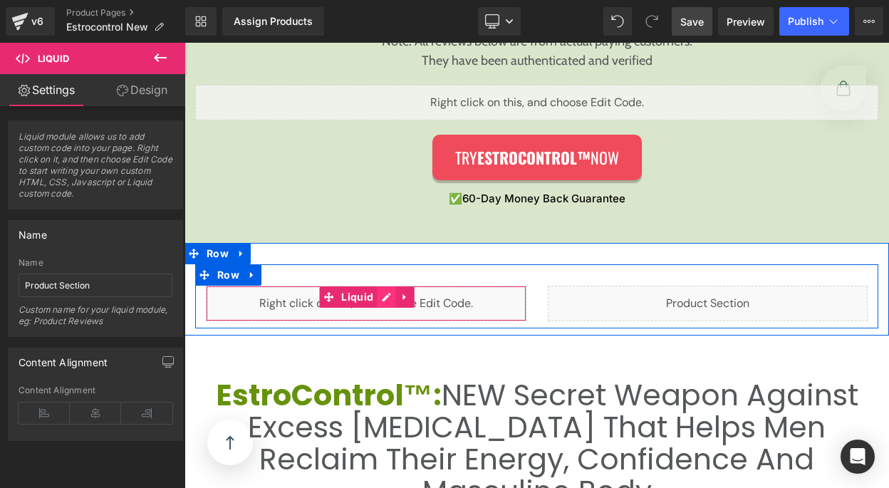
click at [374, 301] on div "Liquid" at bounding box center [366, 304] width 321 height 36
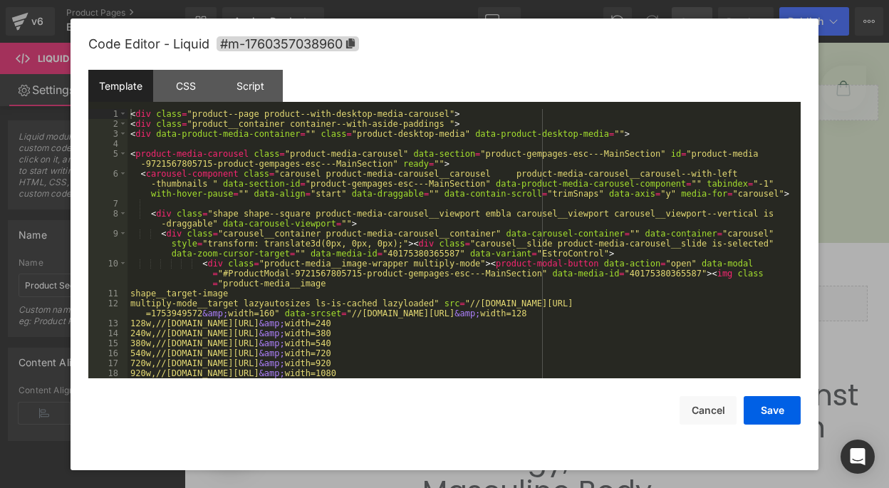
click at [363, 196] on div "< div class = "product--page product--with-desktop-media-carousel" > < div clas…" at bounding box center [462, 253] width 668 height 289
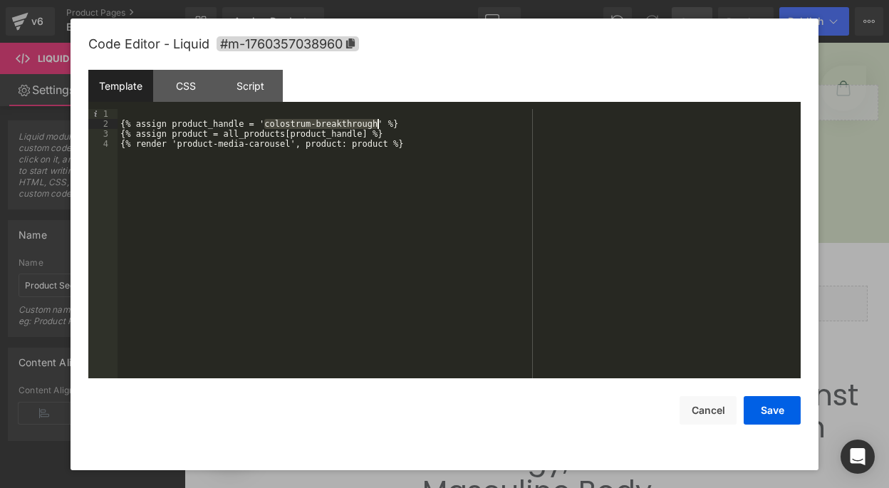
drag, startPoint x: 265, startPoint y: 125, endPoint x: 378, endPoint y: 126, distance: 113.3
click at [378, 126] on div "{% assign product_handle = 'colostrum-breakthrough' %} {% assign product = all_…" at bounding box center [459, 253] width 683 height 289
click at [771, 411] on button "Save" at bounding box center [772, 410] width 57 height 29
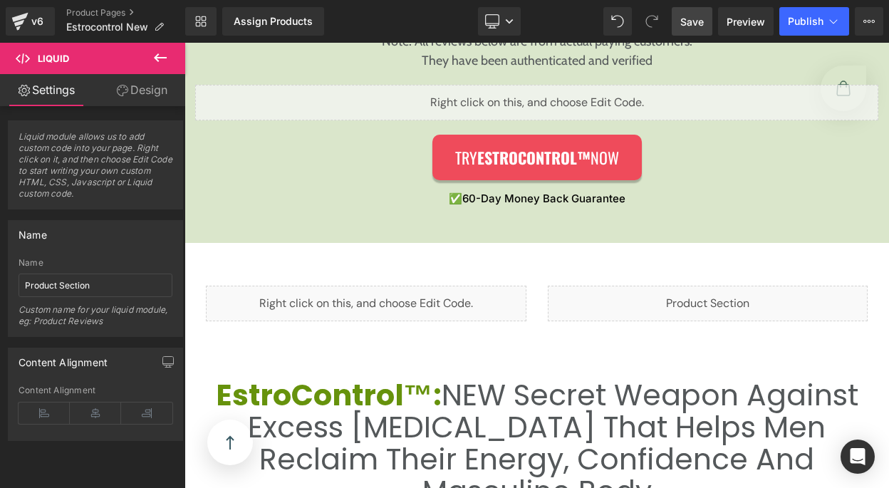
click at [701, 21] on span "Save" at bounding box center [693, 21] width 24 height 15
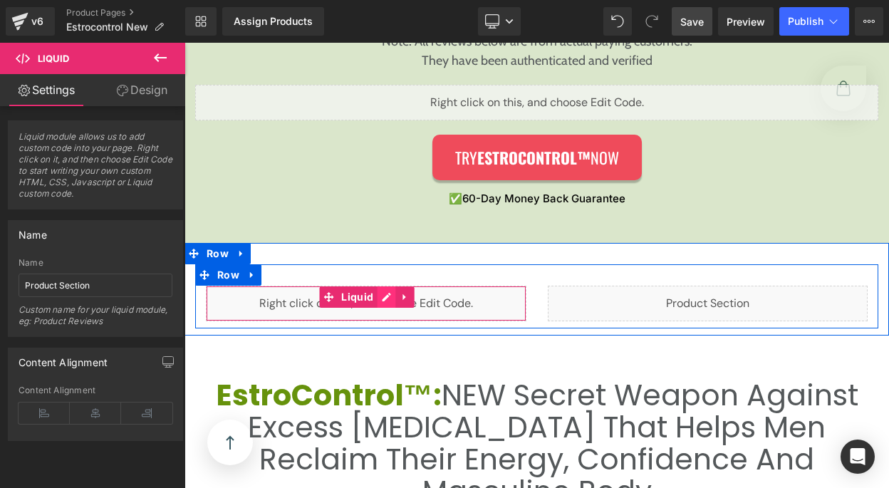
click at [379, 299] on div "Liquid" at bounding box center [366, 304] width 321 height 36
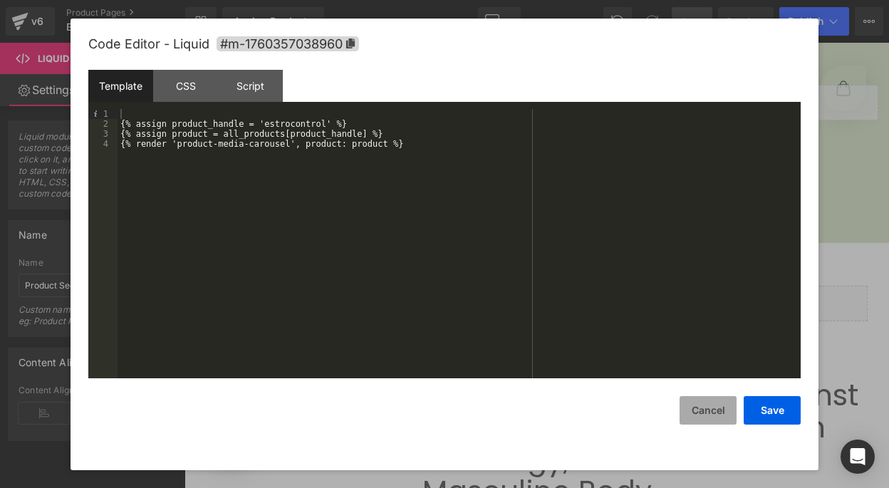
click at [714, 408] on button "Cancel" at bounding box center [708, 410] width 57 height 29
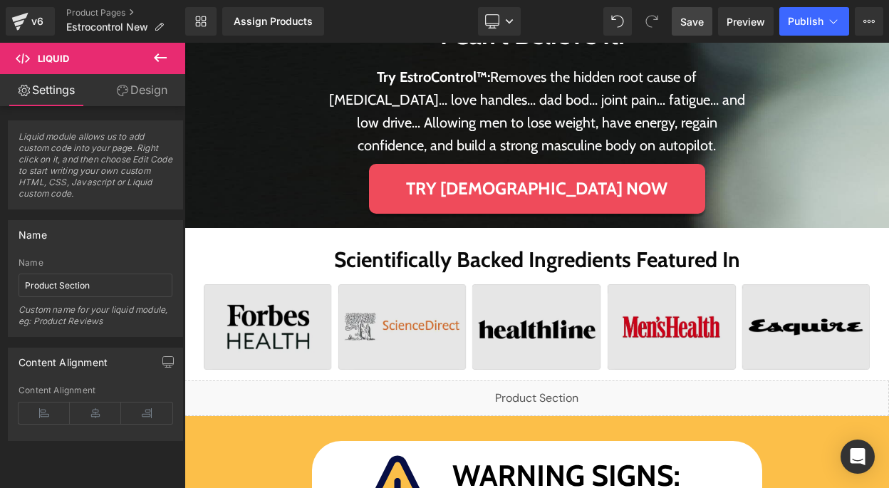
scroll to position [466, 0]
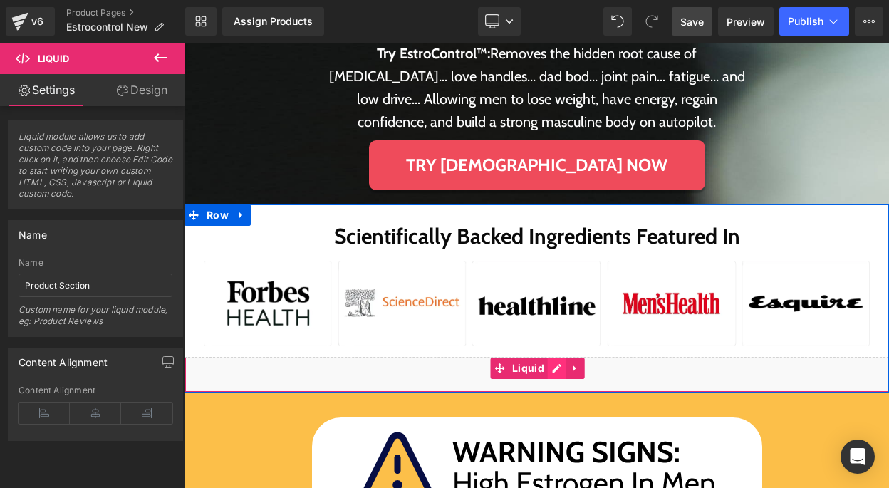
click at [556, 370] on div "Liquid" at bounding box center [537, 375] width 705 height 36
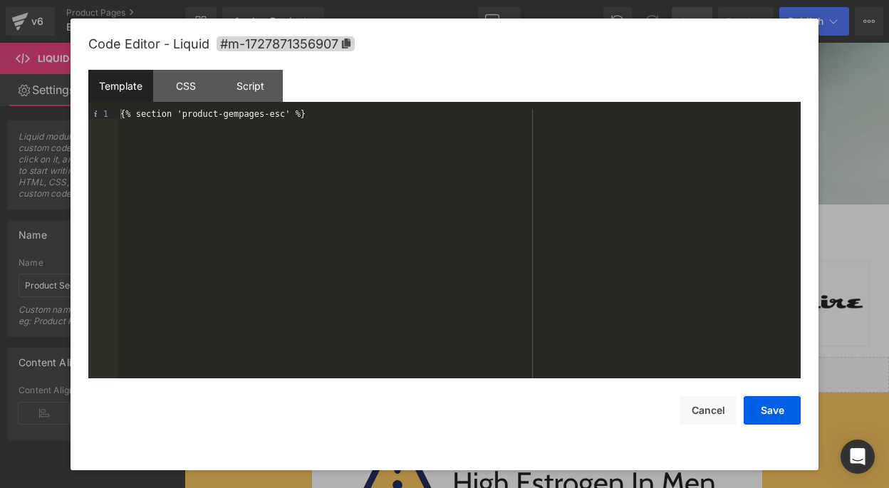
click at [210, 122] on div "{% section 'product-gempages-esc' %}" at bounding box center [459, 253] width 683 height 289
click at [770, 405] on button "Save" at bounding box center [772, 410] width 57 height 29
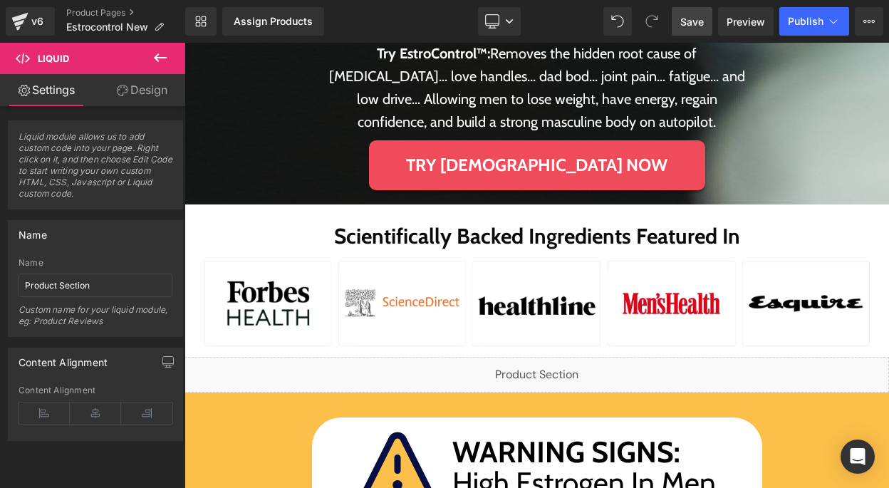
click at [713, 25] on div "Save Preview Publish Scheduled View Live Page View with current Template Save T…" at bounding box center [777, 21] width 223 height 29
click at [713, 25] on link "Save" at bounding box center [692, 21] width 41 height 29
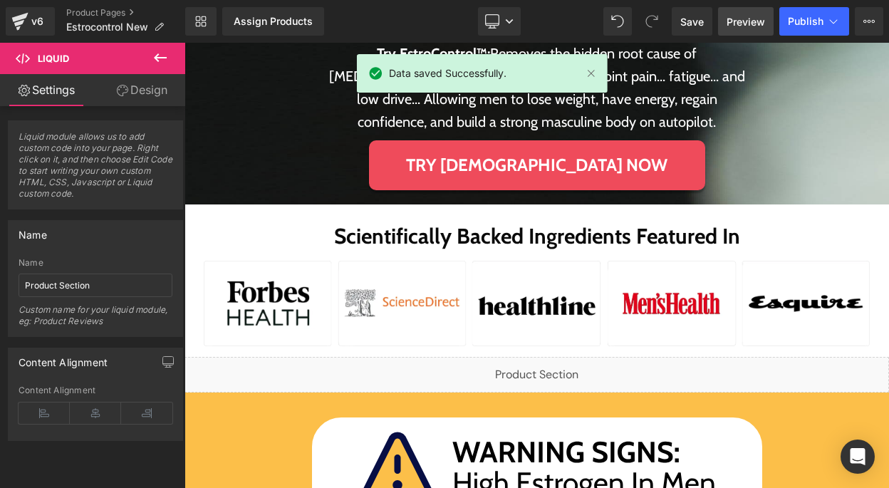
click at [729, 27] on span "Preview" at bounding box center [746, 21] width 38 height 15
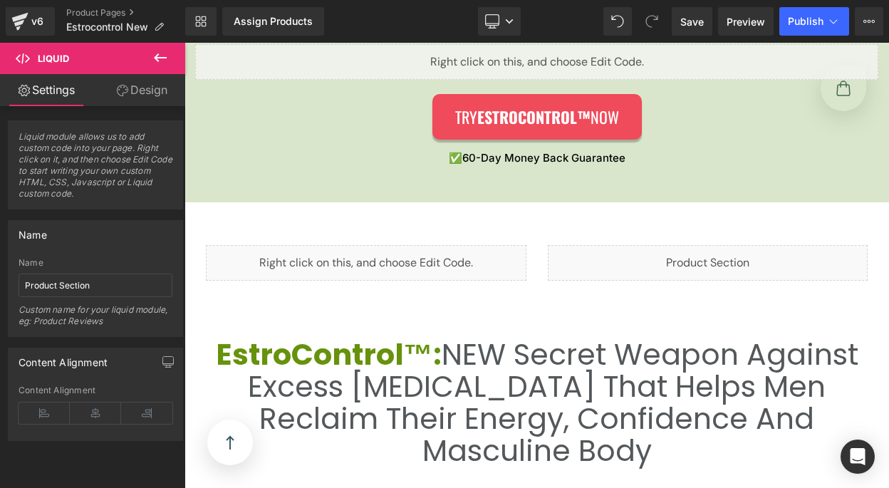
scroll to position [2494, 0]
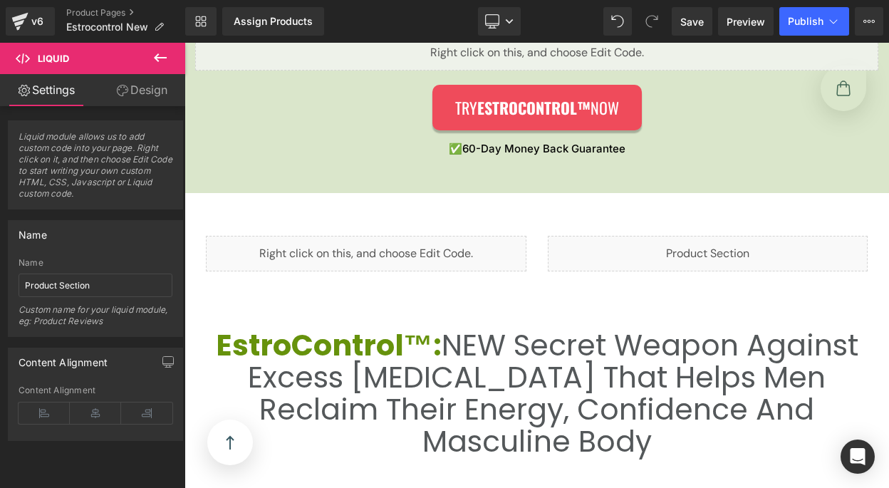
click at [703, 257] on div "Liquid" at bounding box center [708, 254] width 321 height 36
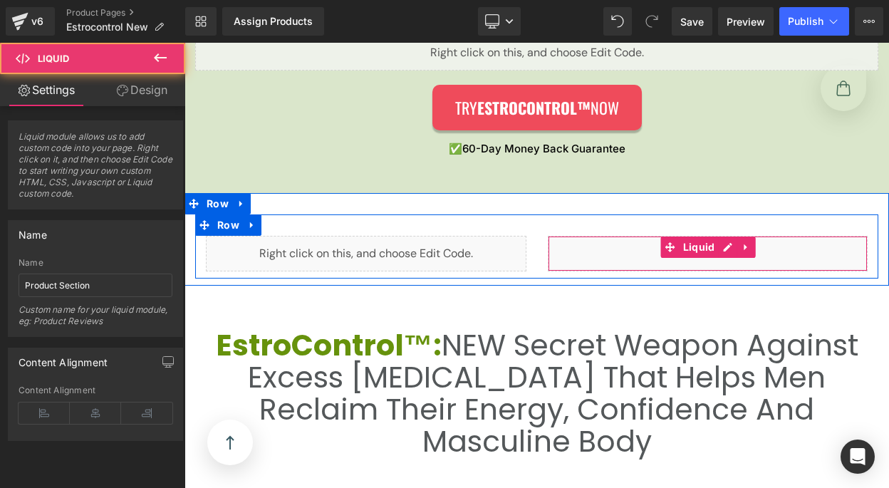
click at [718, 250] on div "Liquid" at bounding box center [708, 254] width 321 height 36
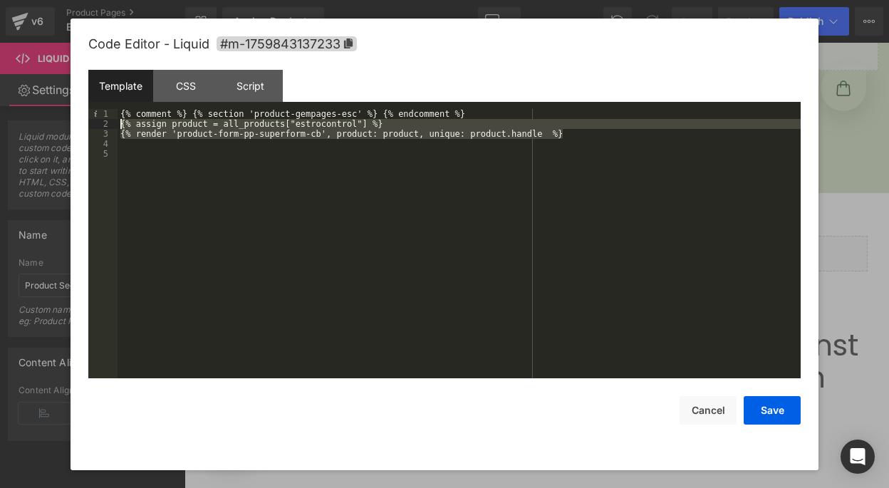
drag, startPoint x: 626, startPoint y: 133, endPoint x: 120, endPoint y: 123, distance: 505.3
click at [120, 123] on div "{% comment %} {% section 'product-gempages-esc' %} {% endcomment %} {% assign p…" at bounding box center [459, 253] width 683 height 289
click at [690, 410] on button "Cancel" at bounding box center [708, 410] width 57 height 29
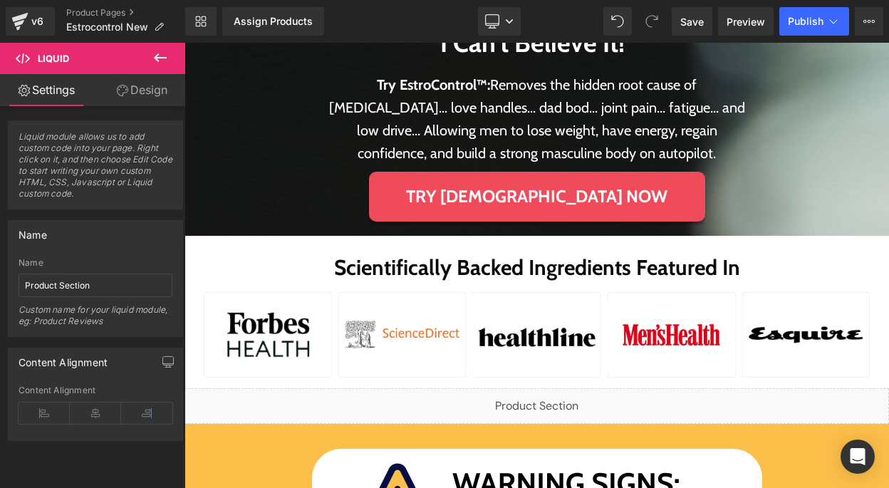
scroll to position [490, 0]
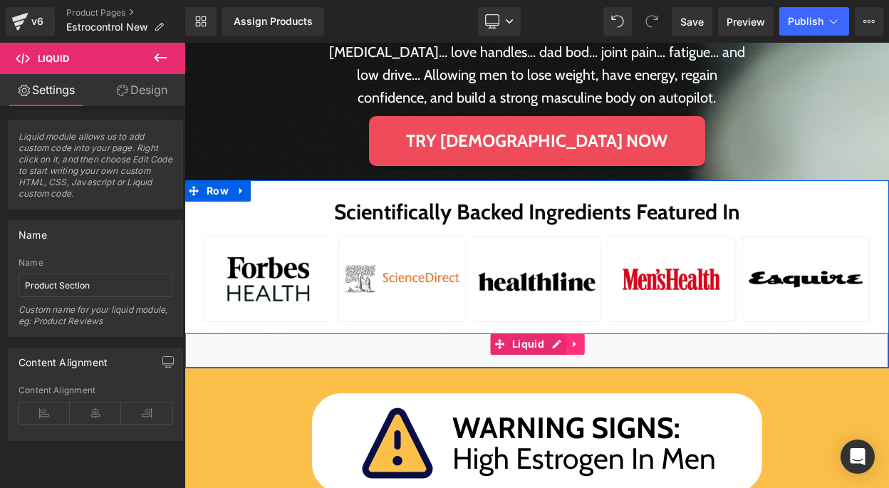
click at [571, 345] on icon at bounding box center [576, 344] width 10 height 11
click at [562, 346] on icon at bounding box center [567, 344] width 10 height 10
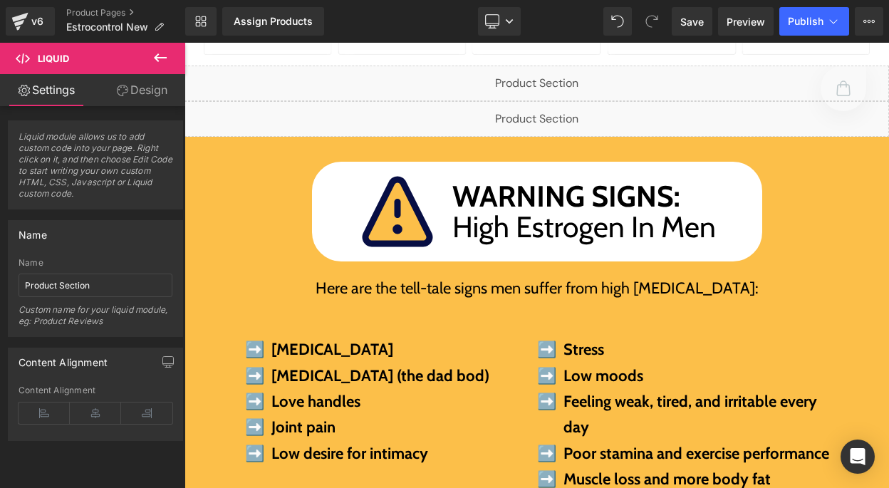
scroll to position [759, 0]
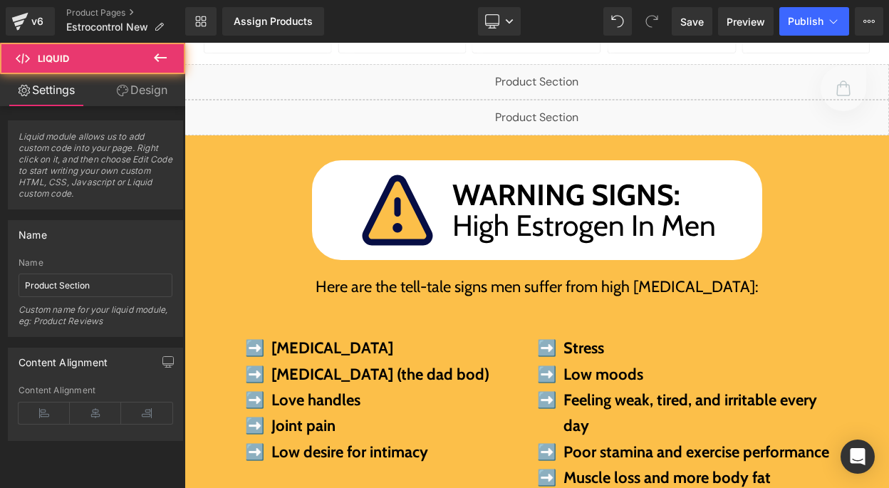
click at [256, 132] on div "Scientifically Backed Ingredients Featured In Heading Image Image Row Liquid Li…" at bounding box center [537, 24] width 705 height 224
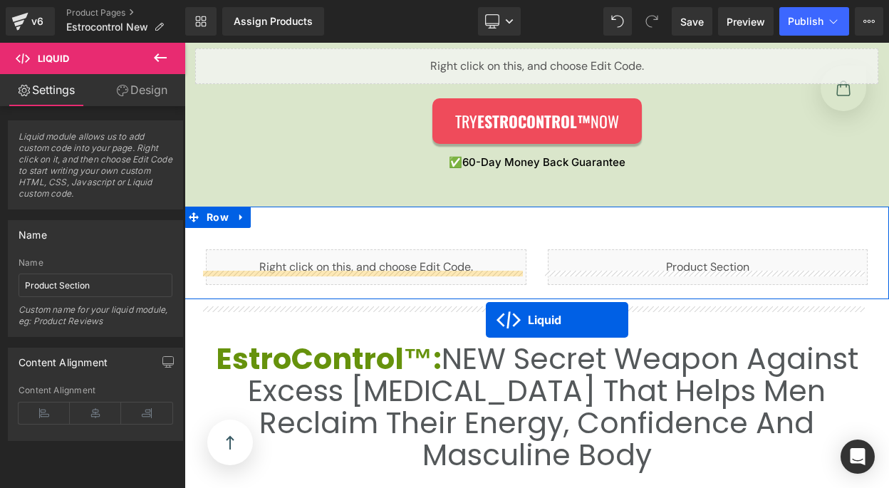
scroll to position [2528, 0]
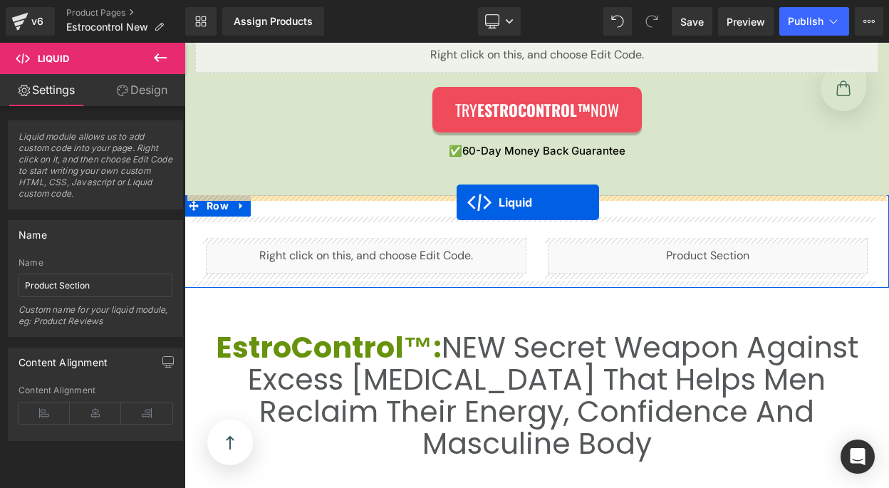
drag, startPoint x: 497, startPoint y: 108, endPoint x: 457, endPoint y: 202, distance: 102.8
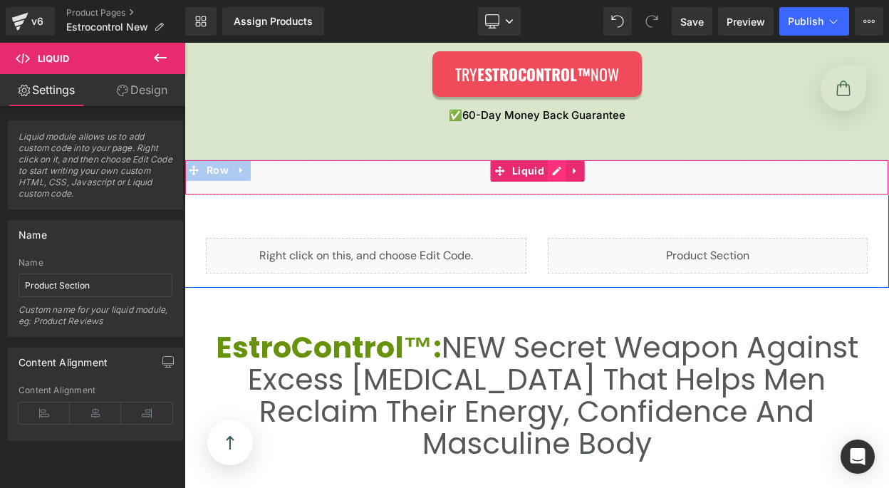
click at [546, 171] on div "Liquid" at bounding box center [537, 178] width 705 height 36
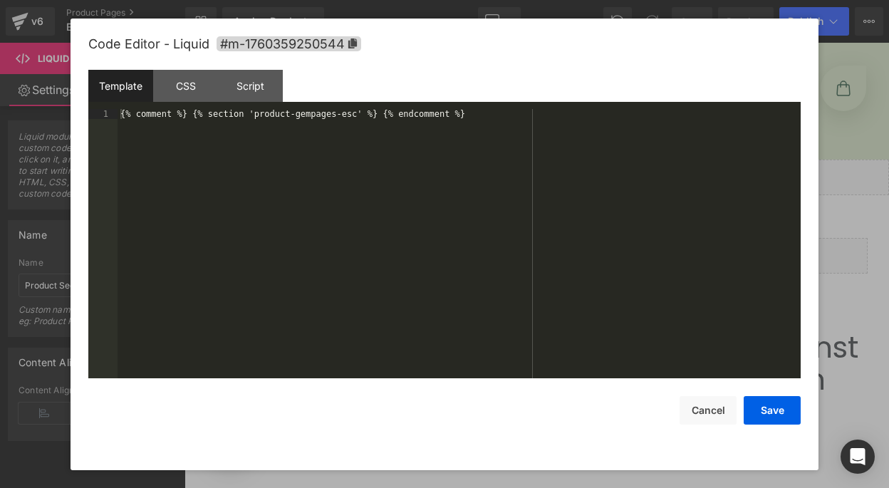
click at [302, 127] on div "{% comment %} {% section 'product-gempages-esc' %} {% endcomment %}" at bounding box center [459, 253] width 683 height 289
drag, startPoint x: 187, startPoint y: 115, endPoint x: 93, endPoint y: 119, distance: 94.2
click at [93, 119] on pre "1 {% comment %} {% section 'product-gempages-esc' %} {% endcomment %} XXXXXXXXX…" at bounding box center [444, 243] width 713 height 269
click at [175, 115] on div "{% comment %} {% section 'product-gempages-esc' %} {% endcomment %}" at bounding box center [459, 253] width 683 height 289
drag, startPoint x: 191, startPoint y: 115, endPoint x: 114, endPoint y: 115, distance: 77.0
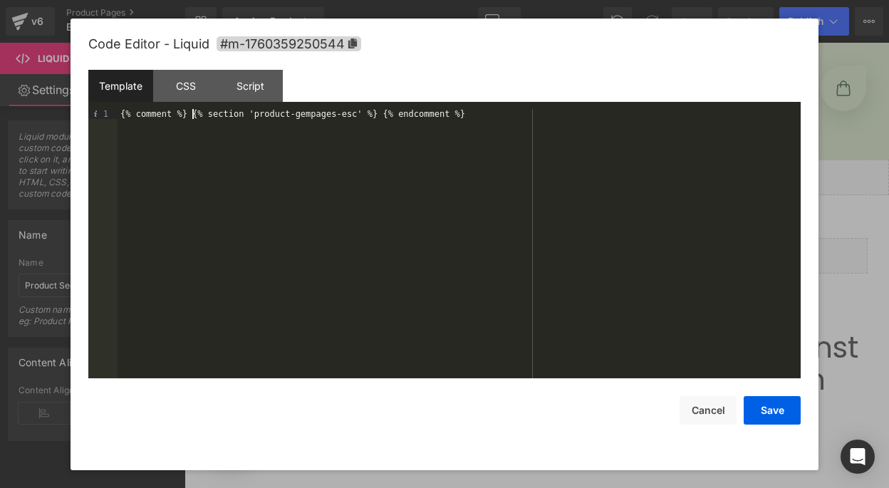
click at [114, 115] on pre "1 {% comment %} {% section 'product-gempages-esc' %} {% endcomment %} XXXXXXXXX…" at bounding box center [444, 243] width 713 height 269
drag, startPoint x: 396, startPoint y: 116, endPoint x: 304, endPoint y: 111, distance: 91.4
click at [304, 111] on div "{% section 'product-gempages-esc' %} {% endcomment %}" at bounding box center [459, 253] width 683 height 289
click at [758, 402] on button "Save" at bounding box center [772, 410] width 57 height 29
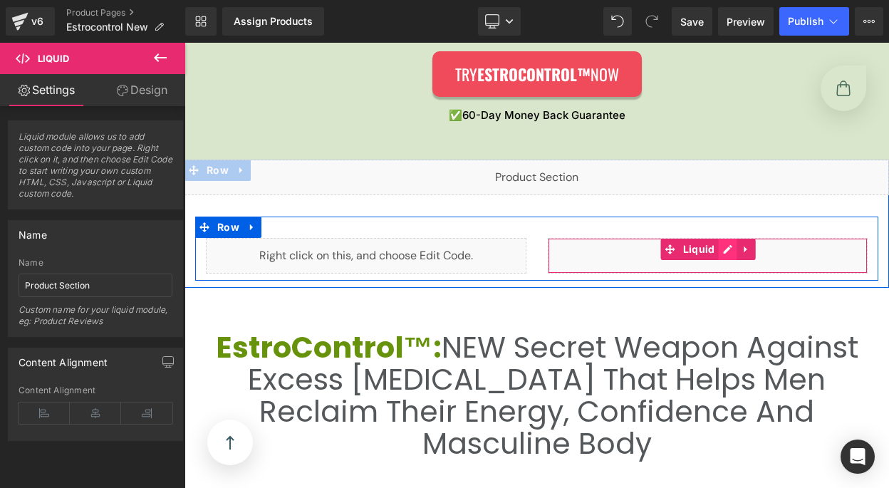
click at [716, 250] on div "Liquid" at bounding box center [708, 256] width 321 height 36
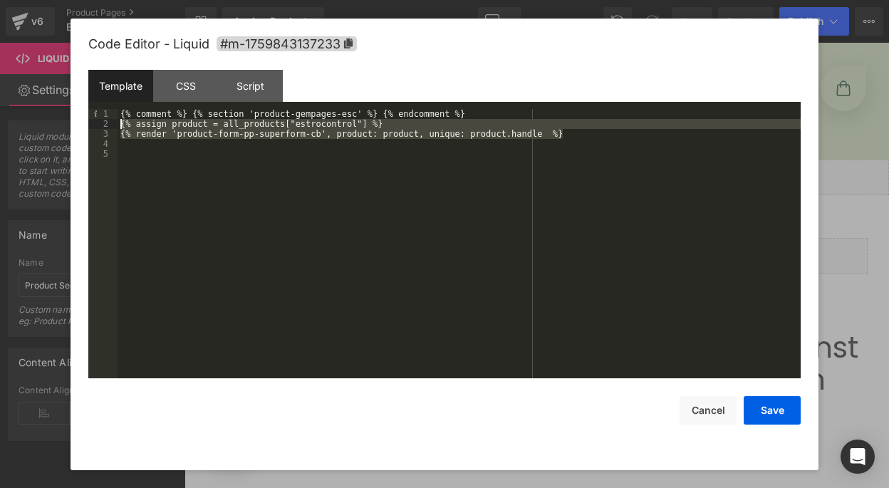
drag, startPoint x: 617, startPoint y: 133, endPoint x: 8, endPoint y: 124, distance: 609.4
click at [8, 124] on body "Liquid You are previewing how the will restyle your page. You can not edit Elem…" at bounding box center [444, 244] width 889 height 488
click at [724, 405] on button "Cancel" at bounding box center [708, 410] width 57 height 29
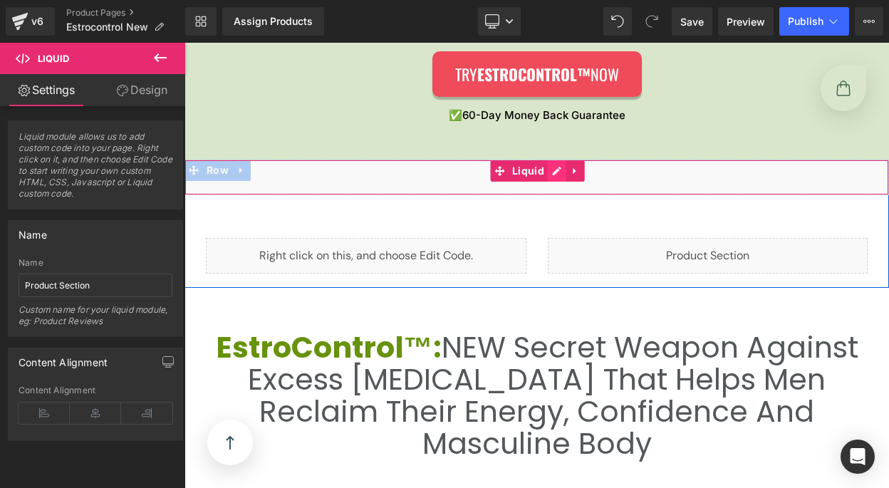
click at [544, 172] on div "Liquid" at bounding box center [537, 178] width 705 height 36
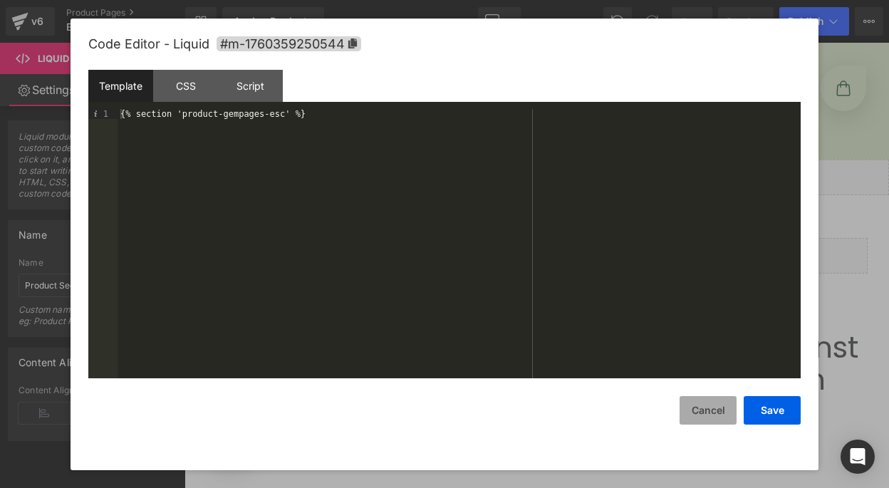
click at [711, 413] on button "Cancel" at bounding box center [708, 410] width 57 height 29
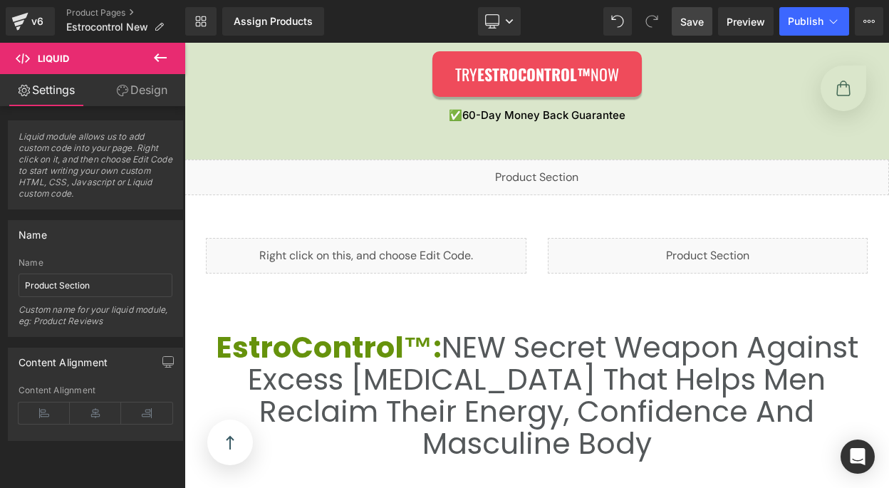
click at [701, 24] on span "Save" at bounding box center [693, 21] width 24 height 15
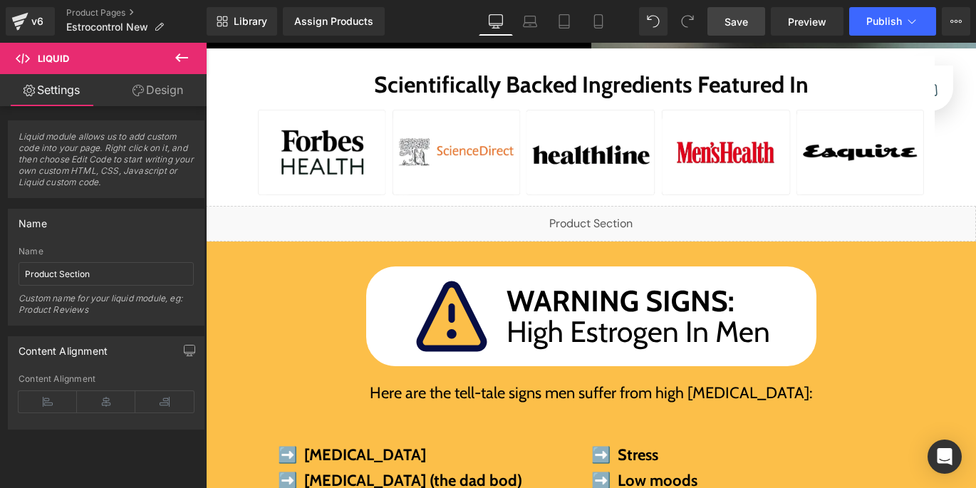
scroll to position [547, 0]
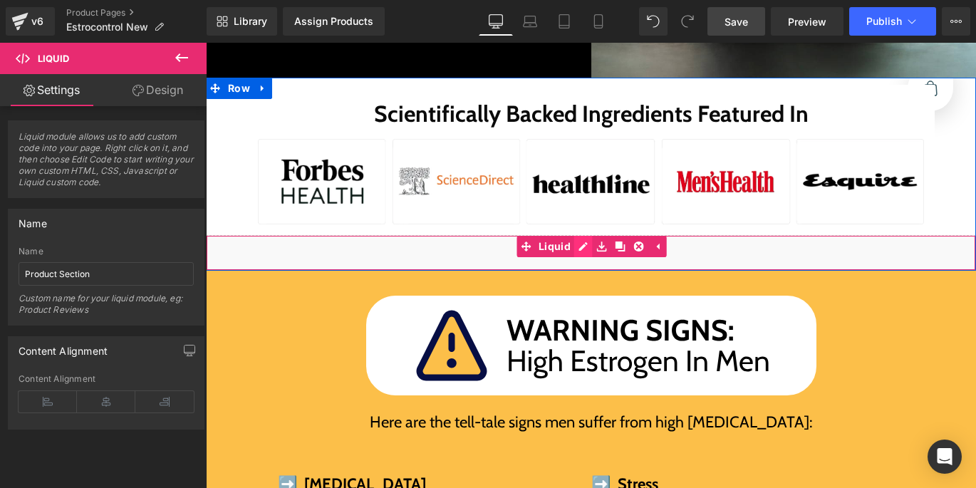
click at [572, 235] on div "Liquid" at bounding box center [591, 253] width 770 height 36
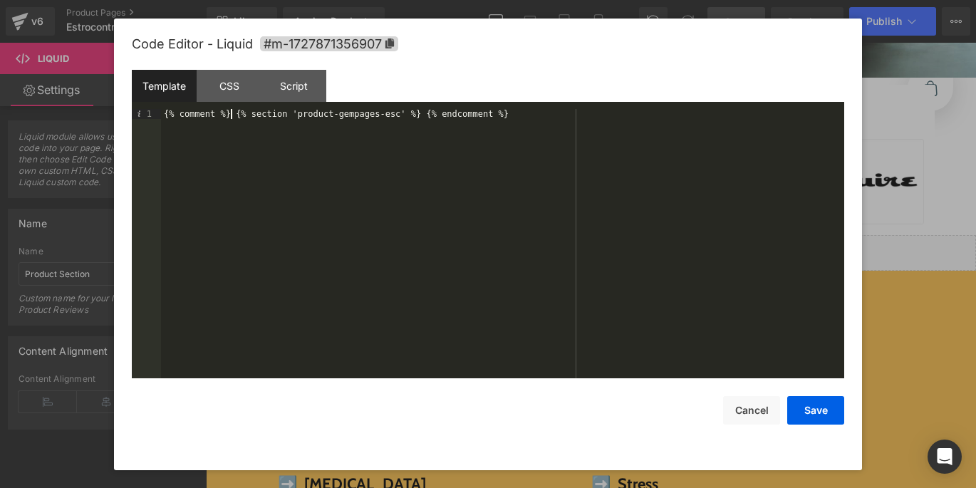
drag, startPoint x: 233, startPoint y: 113, endPoint x: 146, endPoint y: 114, distance: 87.0
click at [147, 114] on pre "1 {% comment %} {% section 'product-gempages-esc' %} {% endcomment %} XXXXXXXXX…" at bounding box center [488, 243] width 713 height 269
drag, startPoint x: 469, startPoint y: 115, endPoint x: 358, endPoint y: 113, distance: 110.5
click at [358, 113] on div "{% section 'product-gempages-esc' %} {% endcomment %}" at bounding box center [502, 253] width 683 height 289
click at [797, 405] on button "Save" at bounding box center [815, 410] width 57 height 29
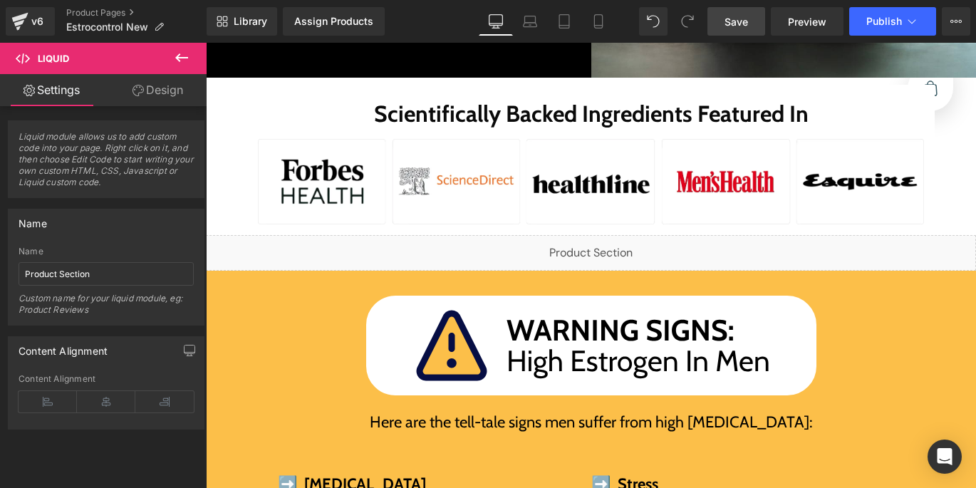
click at [749, 25] on link "Save" at bounding box center [737, 21] width 58 height 29
